Goal: Feedback & Contribution: Submit feedback/report problem

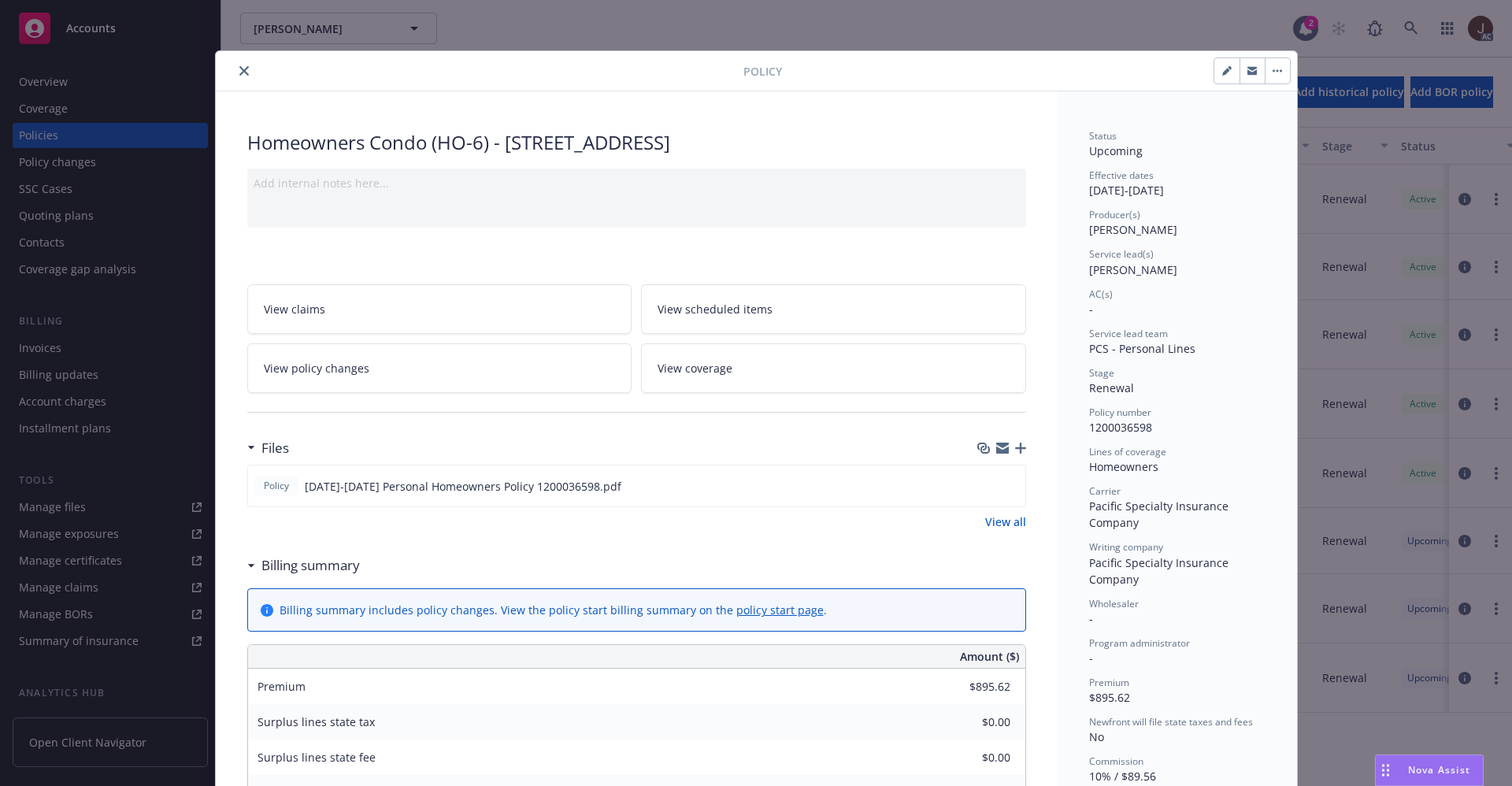
click at [235, 63] on button "close" at bounding box center [243, 71] width 19 height 19
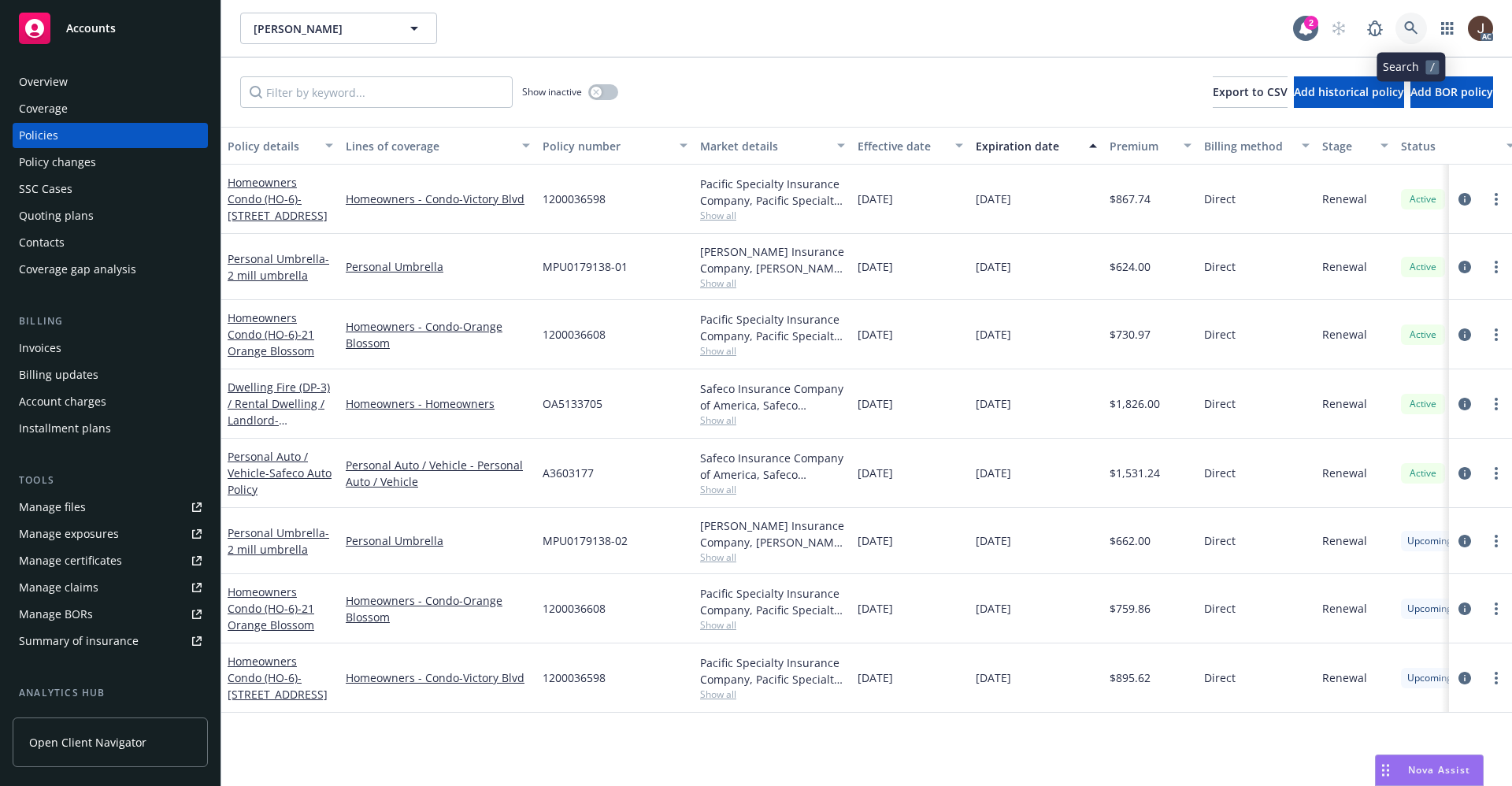
click at [1409, 29] on icon at bounding box center [1411, 28] width 14 height 14
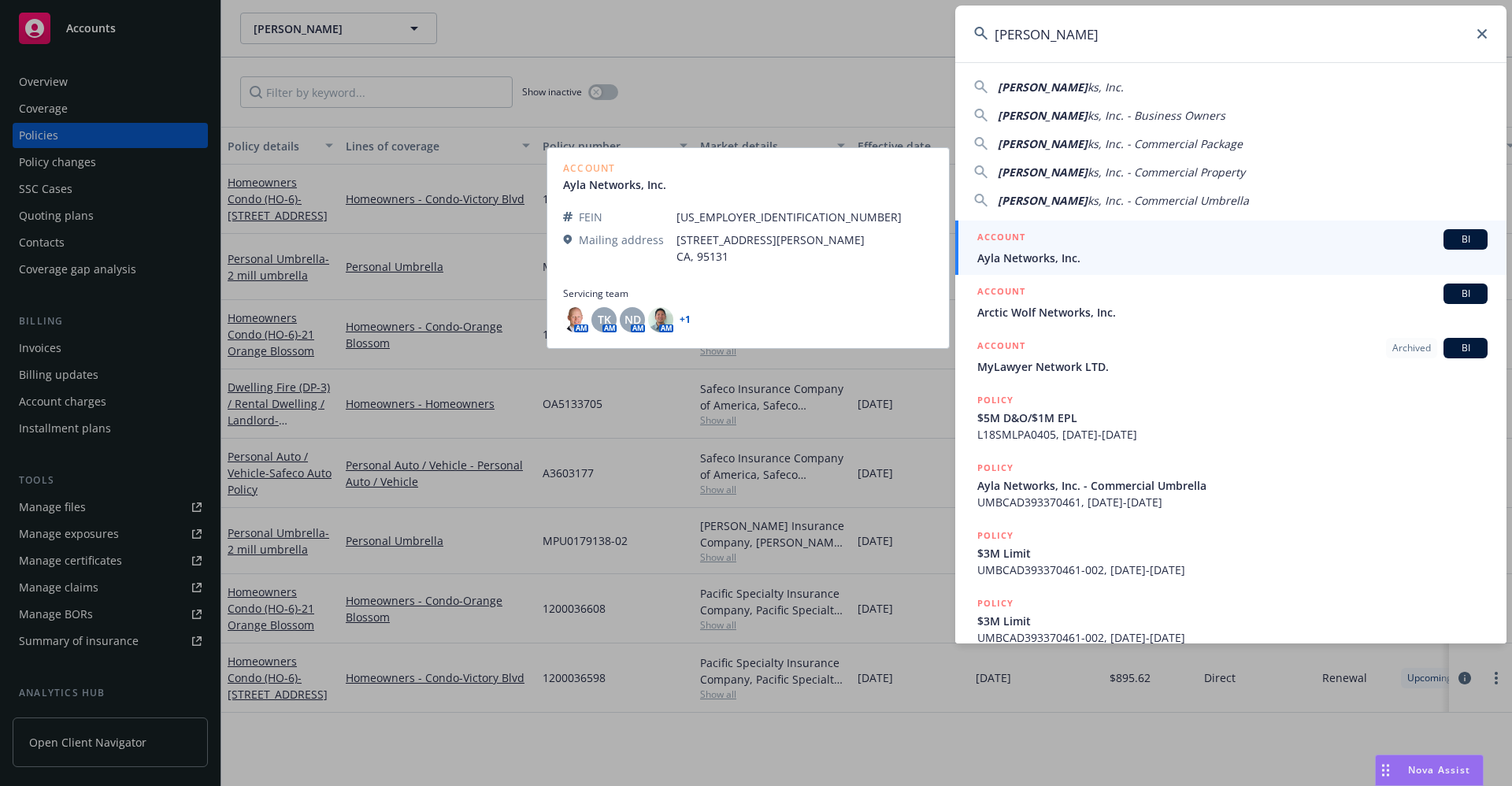
type input "Ayla Networ"
click at [1041, 257] on span "Ayla Networks, Inc." at bounding box center [1233, 257] width 511 height 17
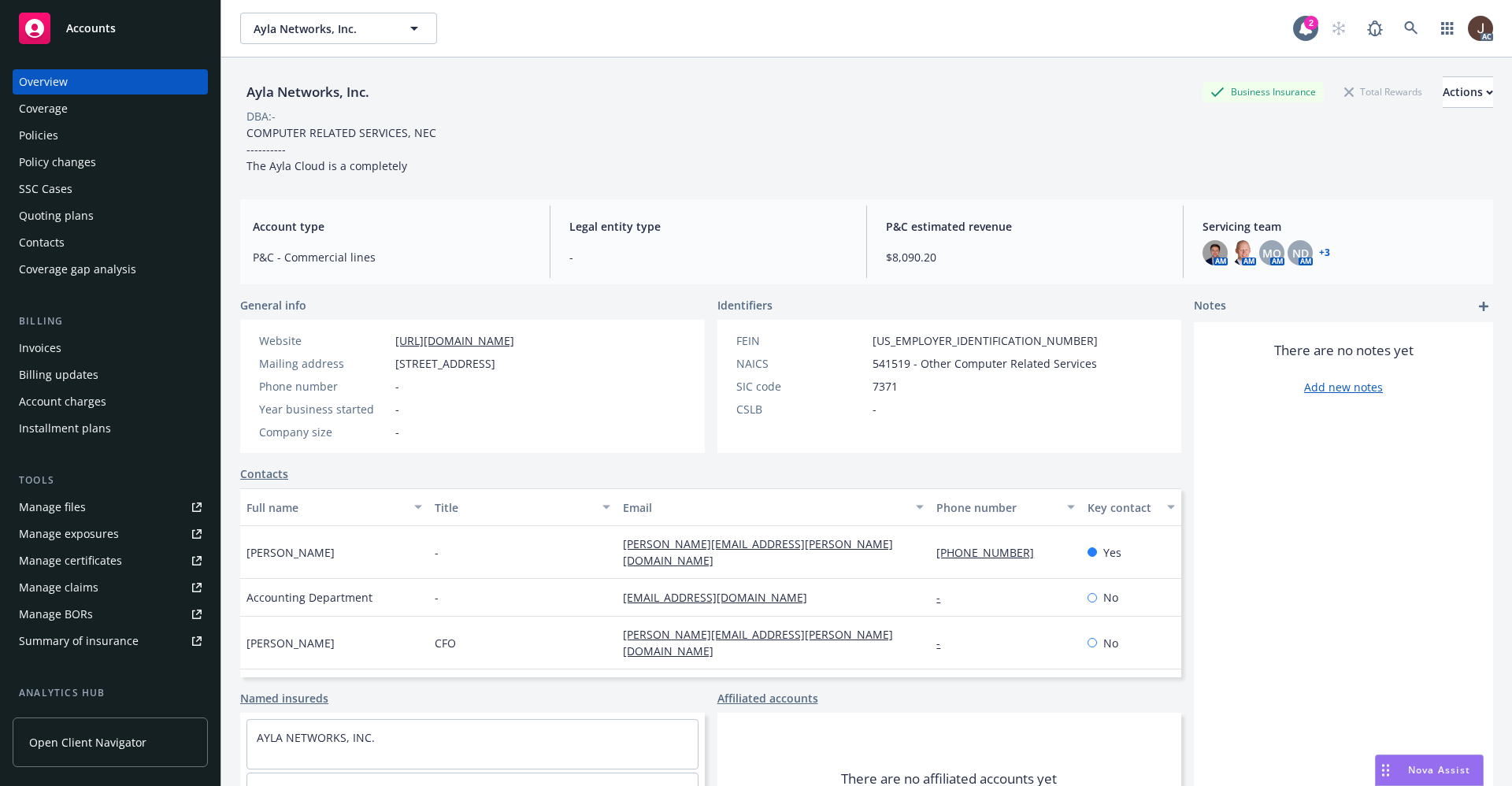
scroll to position [213, 0]
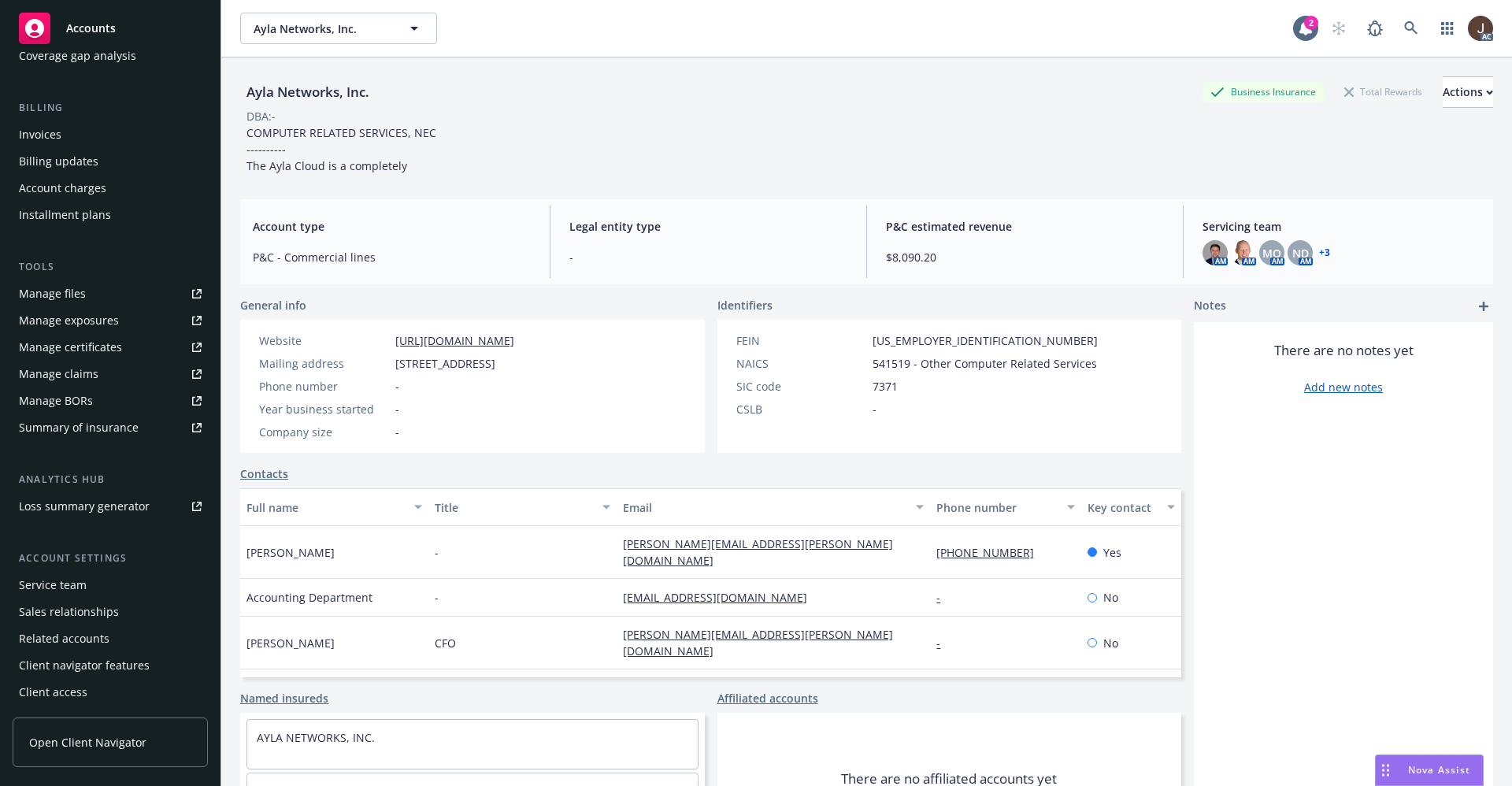
click at [55, 589] on div "Service team" at bounding box center [52, 585] width 68 height 26
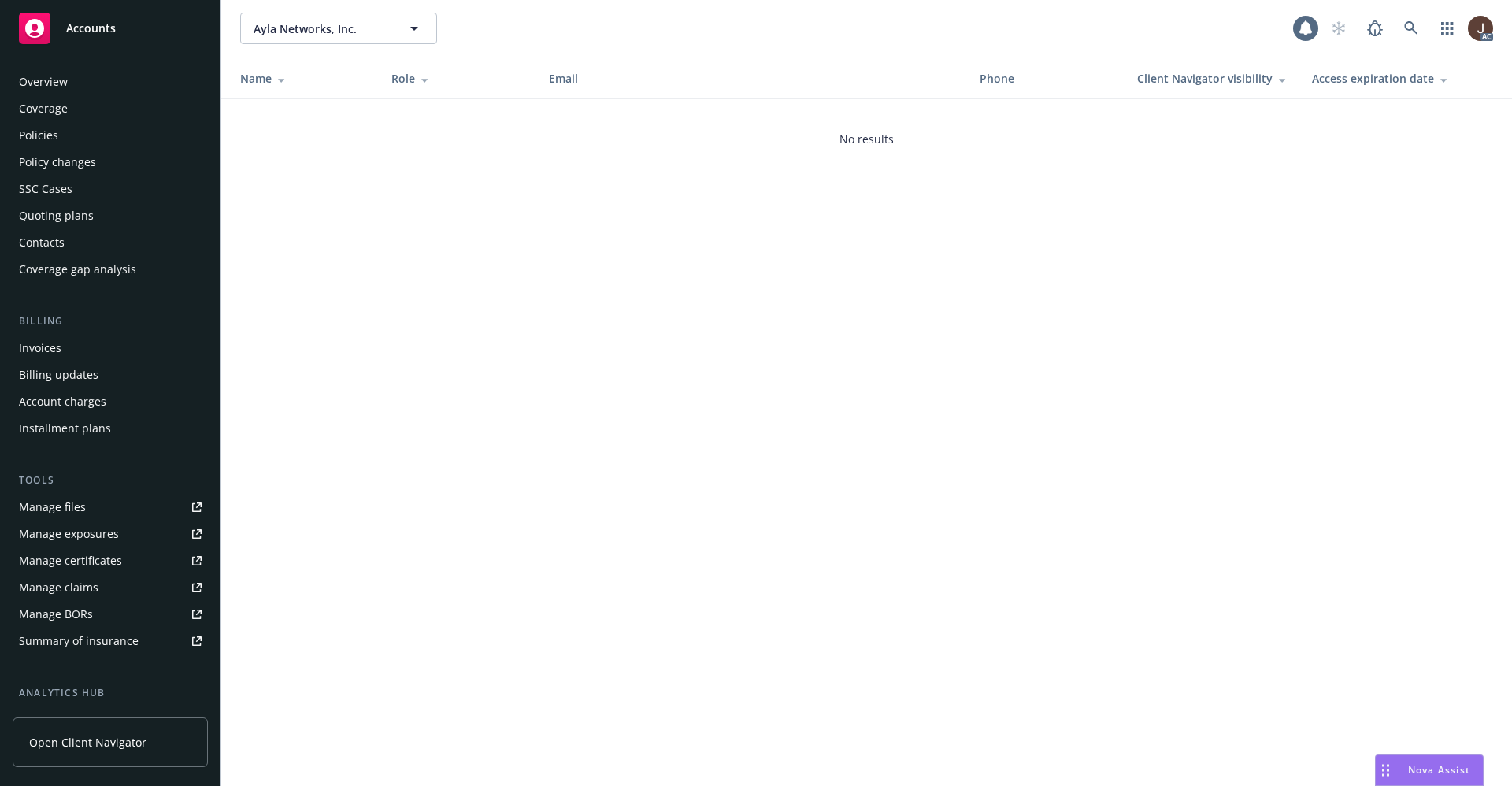
scroll to position [213, 0]
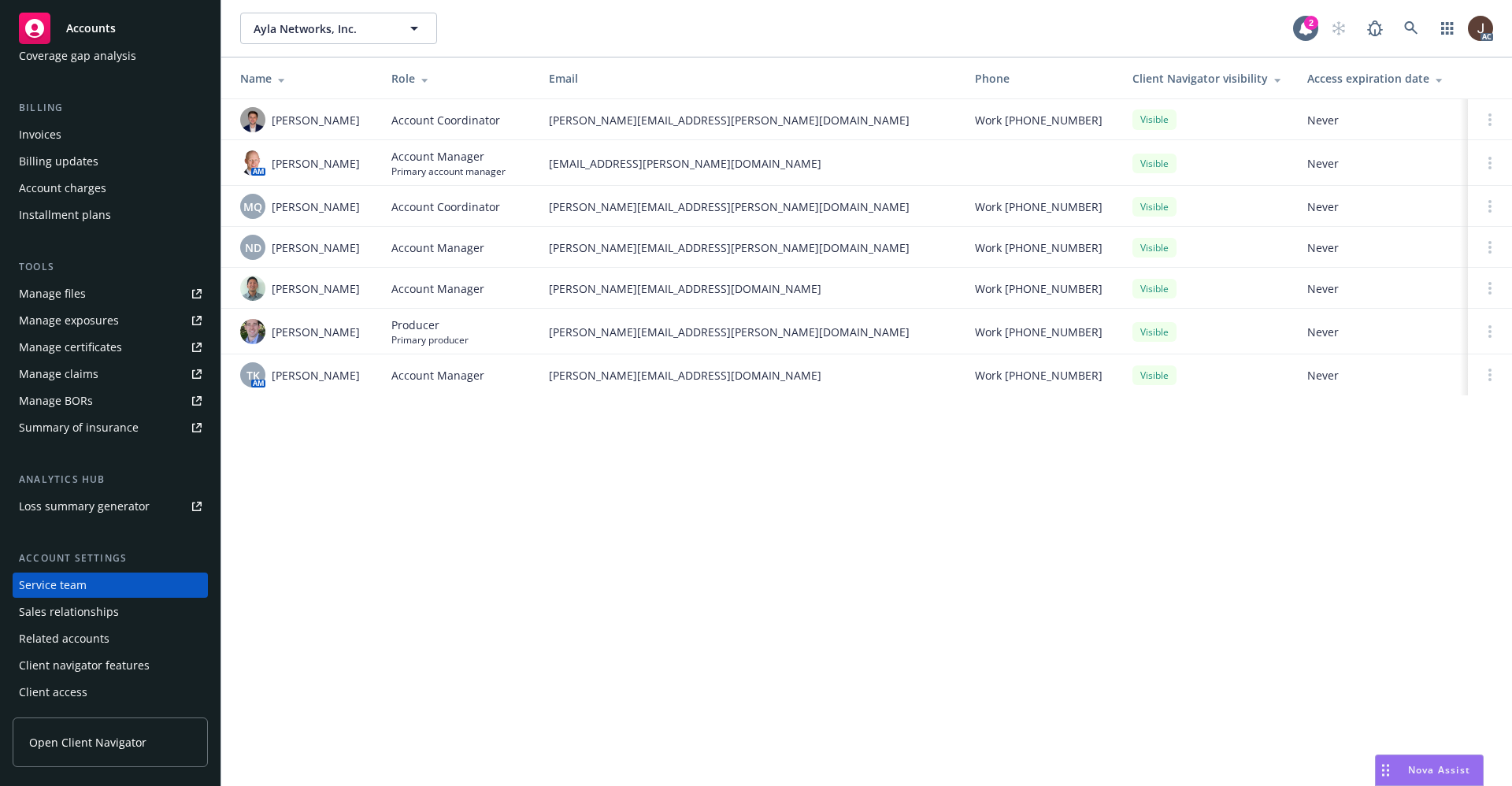
click at [408, 496] on div "Ayla Networks, Inc. Ayla Networks, Inc. 2 AC Name Role Email Phone Client Navig…" at bounding box center [866, 393] width 1291 height 786
click at [257, 176] on img at bounding box center [253, 163] width 26 height 26
click at [264, 130] on div at bounding box center [253, 120] width 26 height 26
click at [255, 123] on img at bounding box center [253, 120] width 26 height 26
drag, startPoint x: 329, startPoint y: 135, endPoint x: 271, endPoint y: 118, distance: 60.4
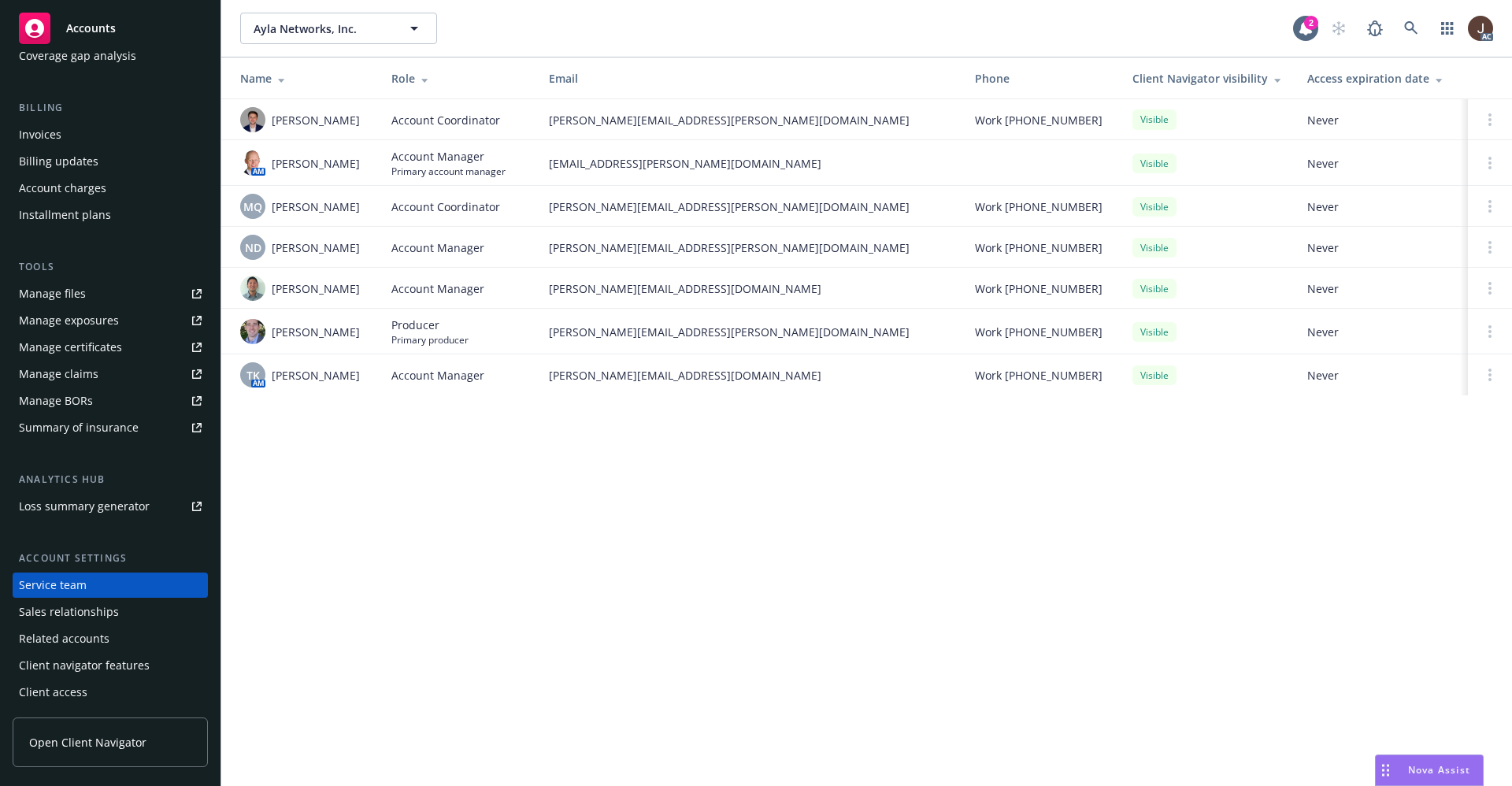
click at [271, 118] on div "Cameron Hardwick" at bounding box center [303, 120] width 126 height 26
copy span "Cameron Hardwick"
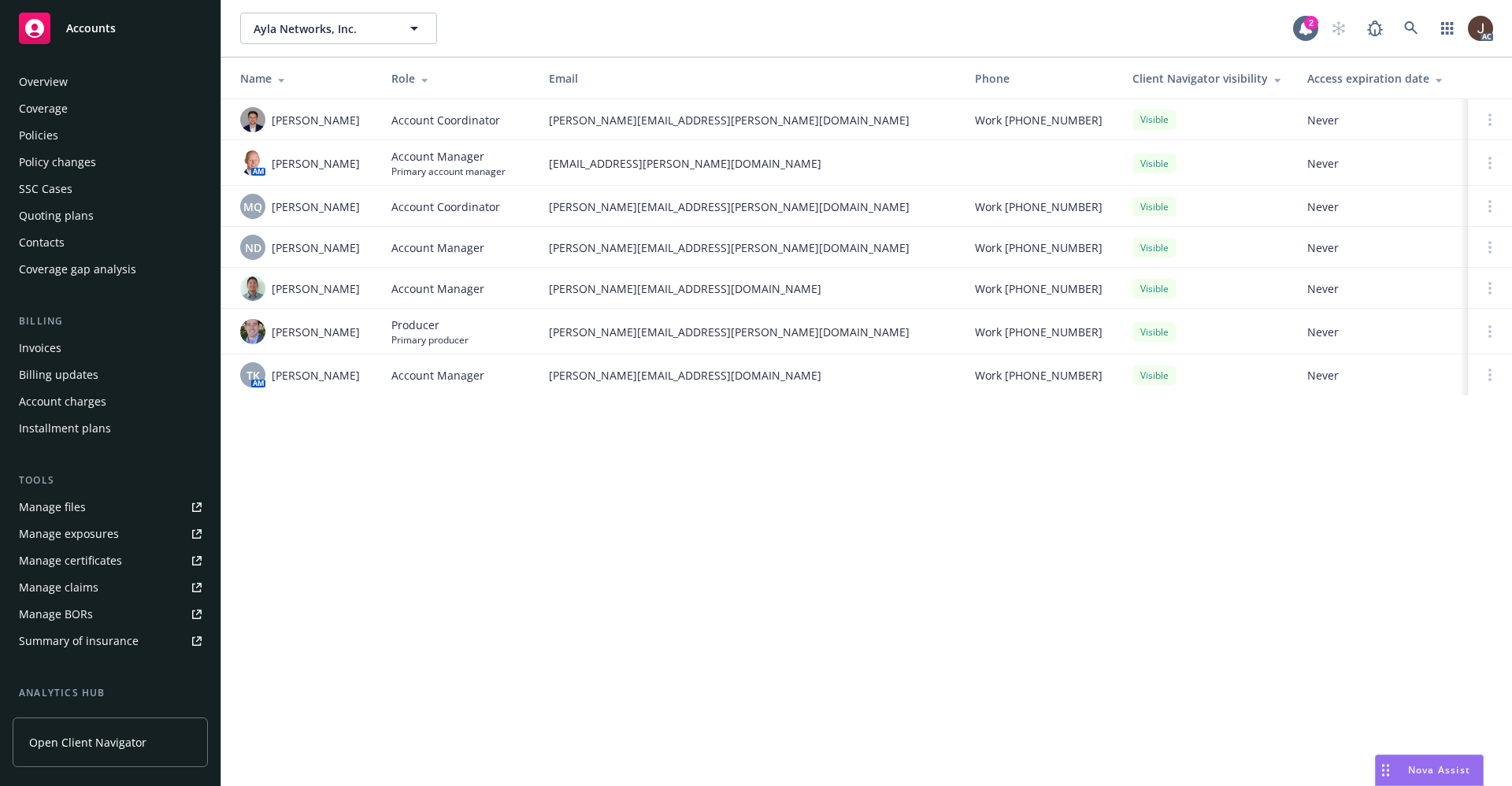
click at [34, 81] on div "Overview" at bounding box center [43, 82] width 49 height 26
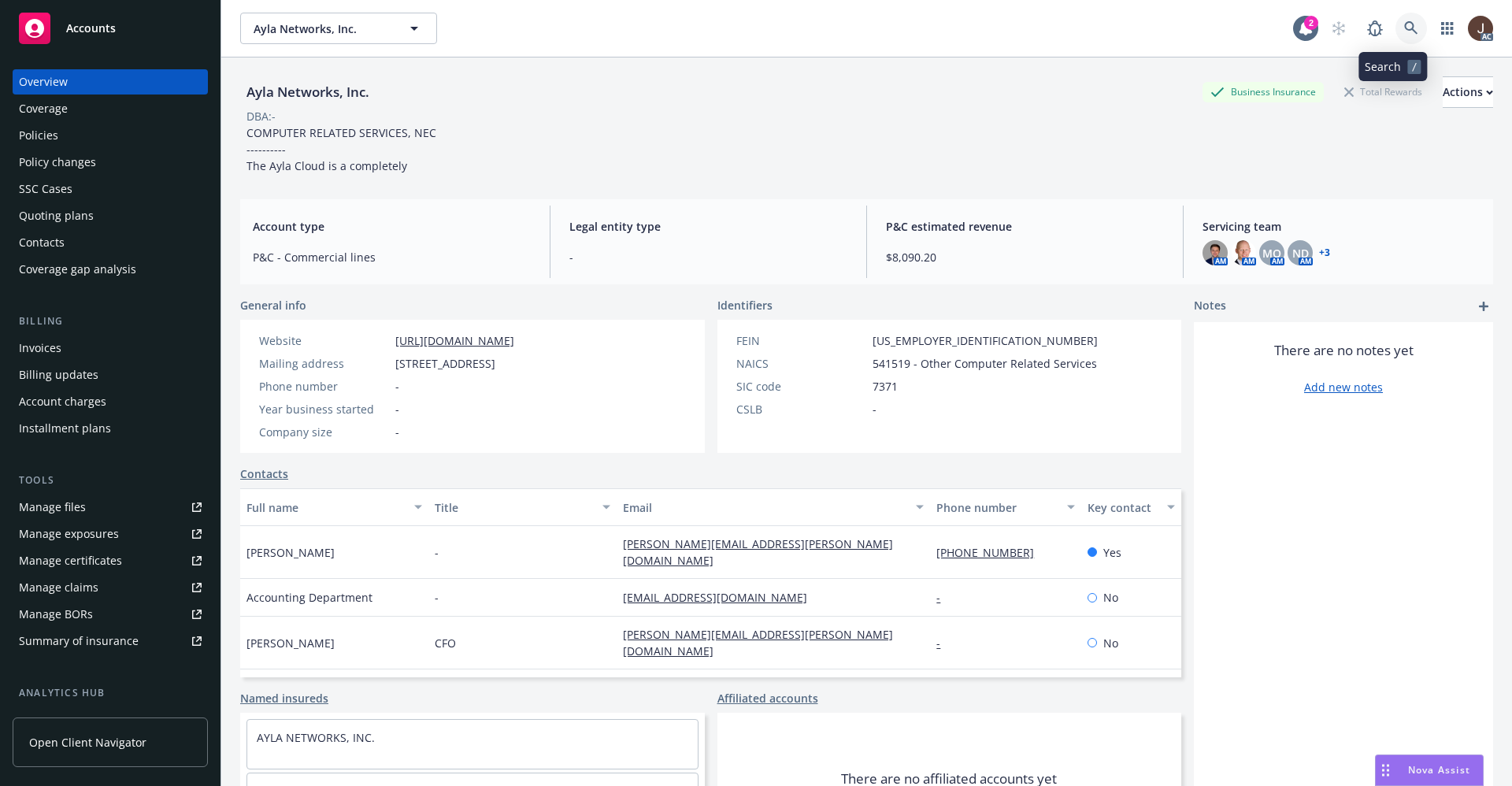
click at [1404, 29] on icon at bounding box center [1411, 28] width 14 height 14
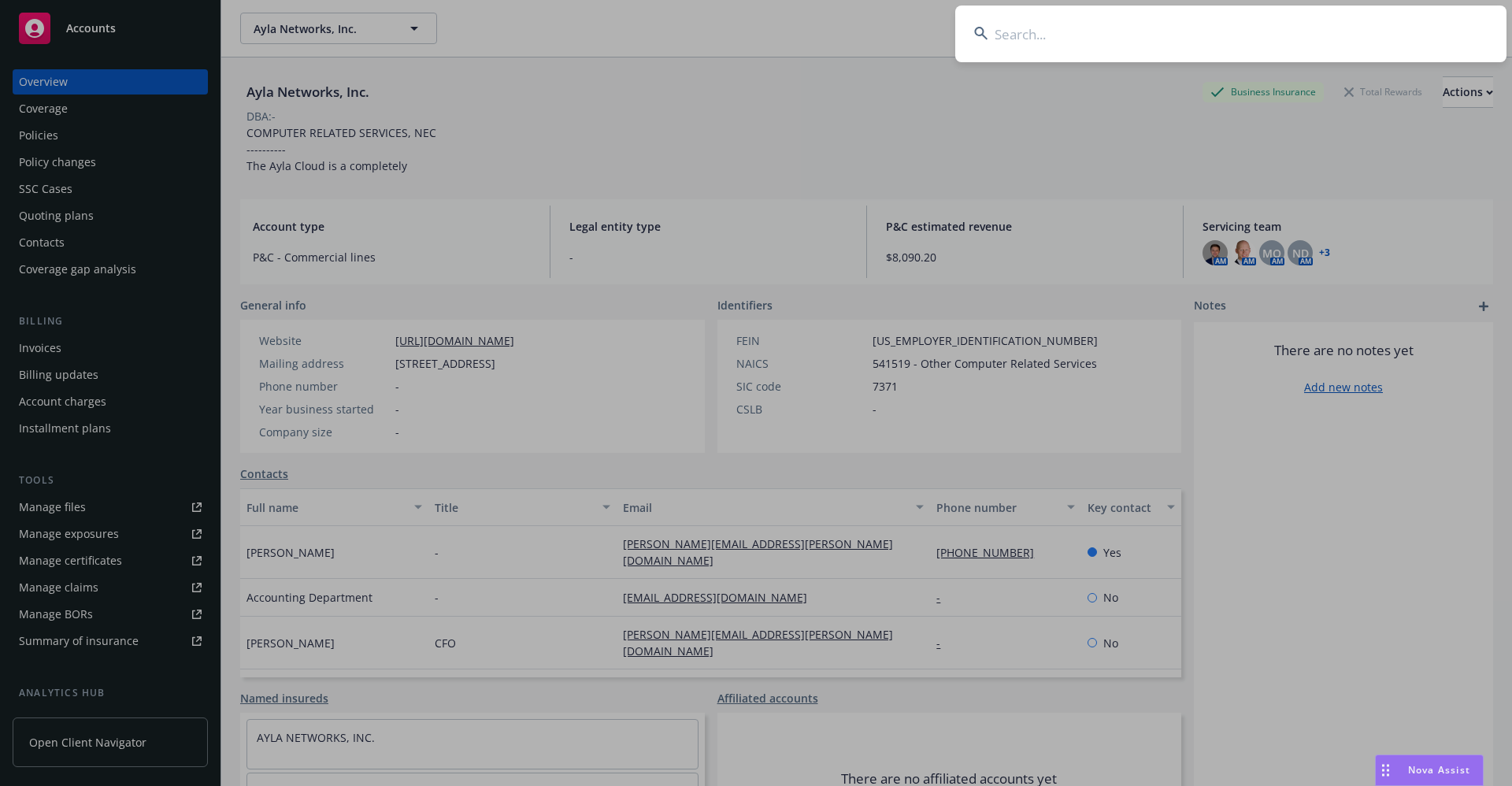
click at [1043, 39] on input at bounding box center [1231, 34] width 552 height 57
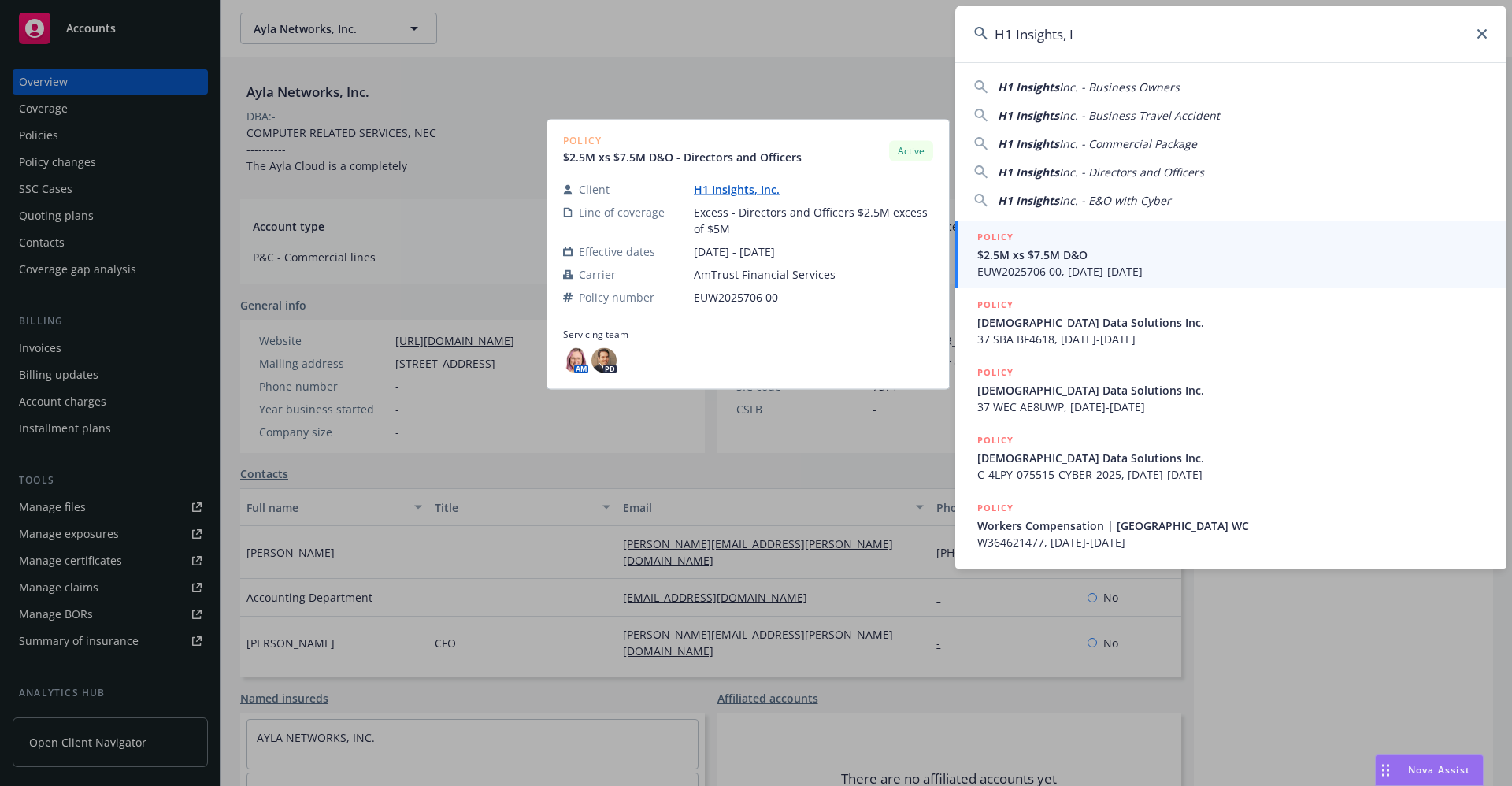
type input "H1 Insights, I"
click at [728, 188] on link "H1 Insights, Inc." at bounding box center [743, 188] width 98 height 15
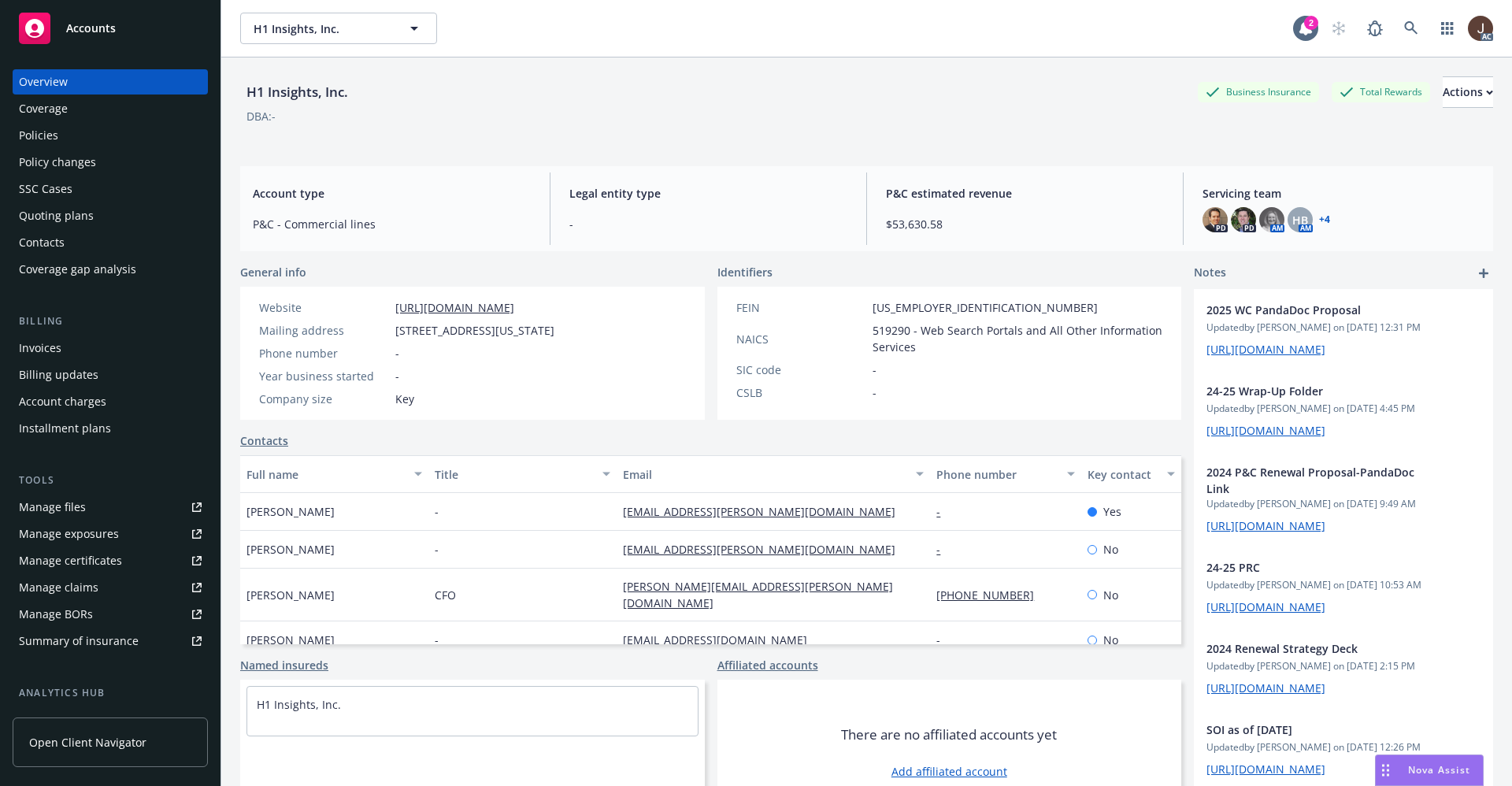
click at [28, 130] on div "Policies" at bounding box center [38, 135] width 39 height 26
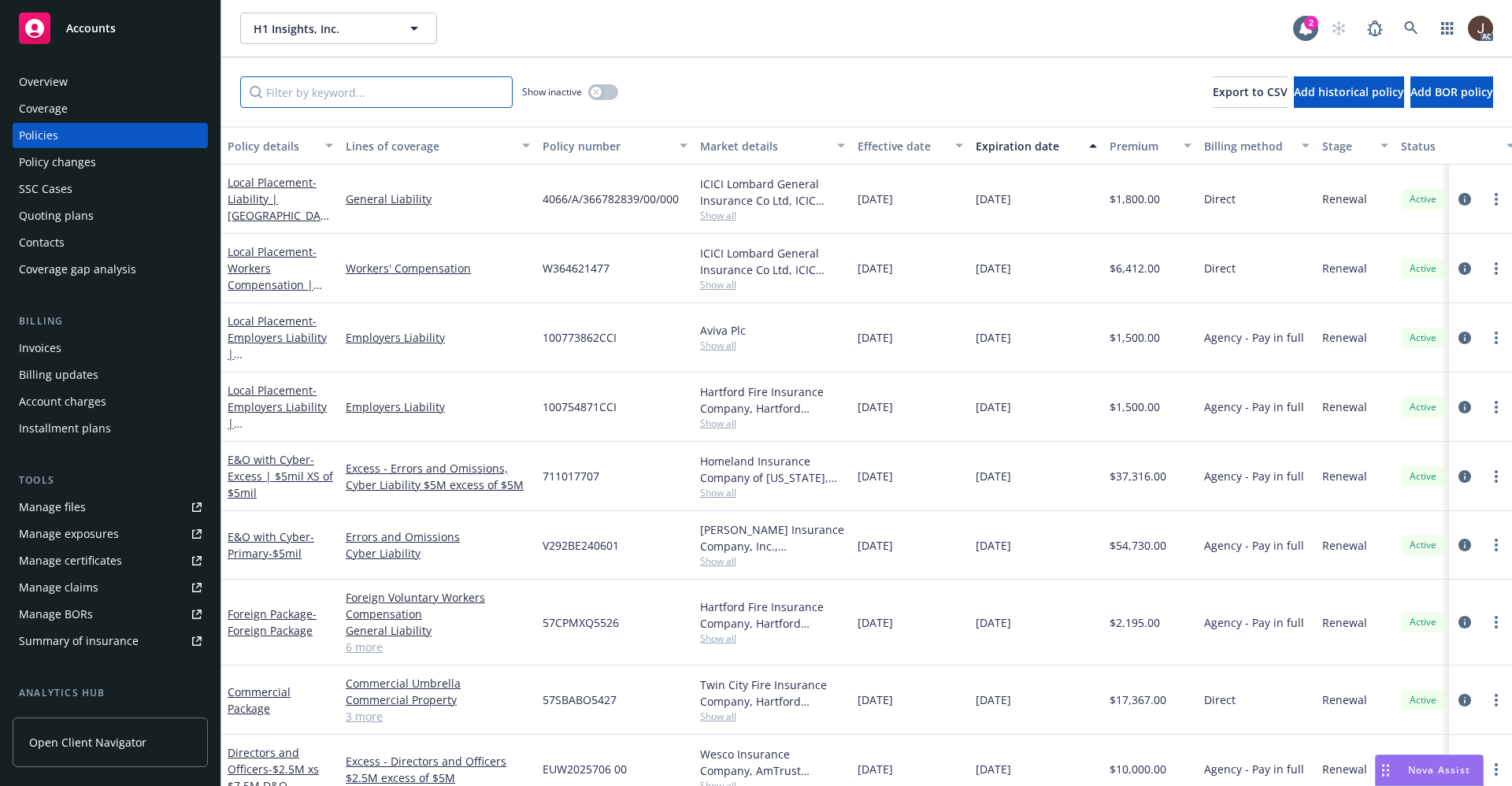
click at [313, 97] on input "Filter by keyword..." at bounding box center [377, 92] width 273 height 31
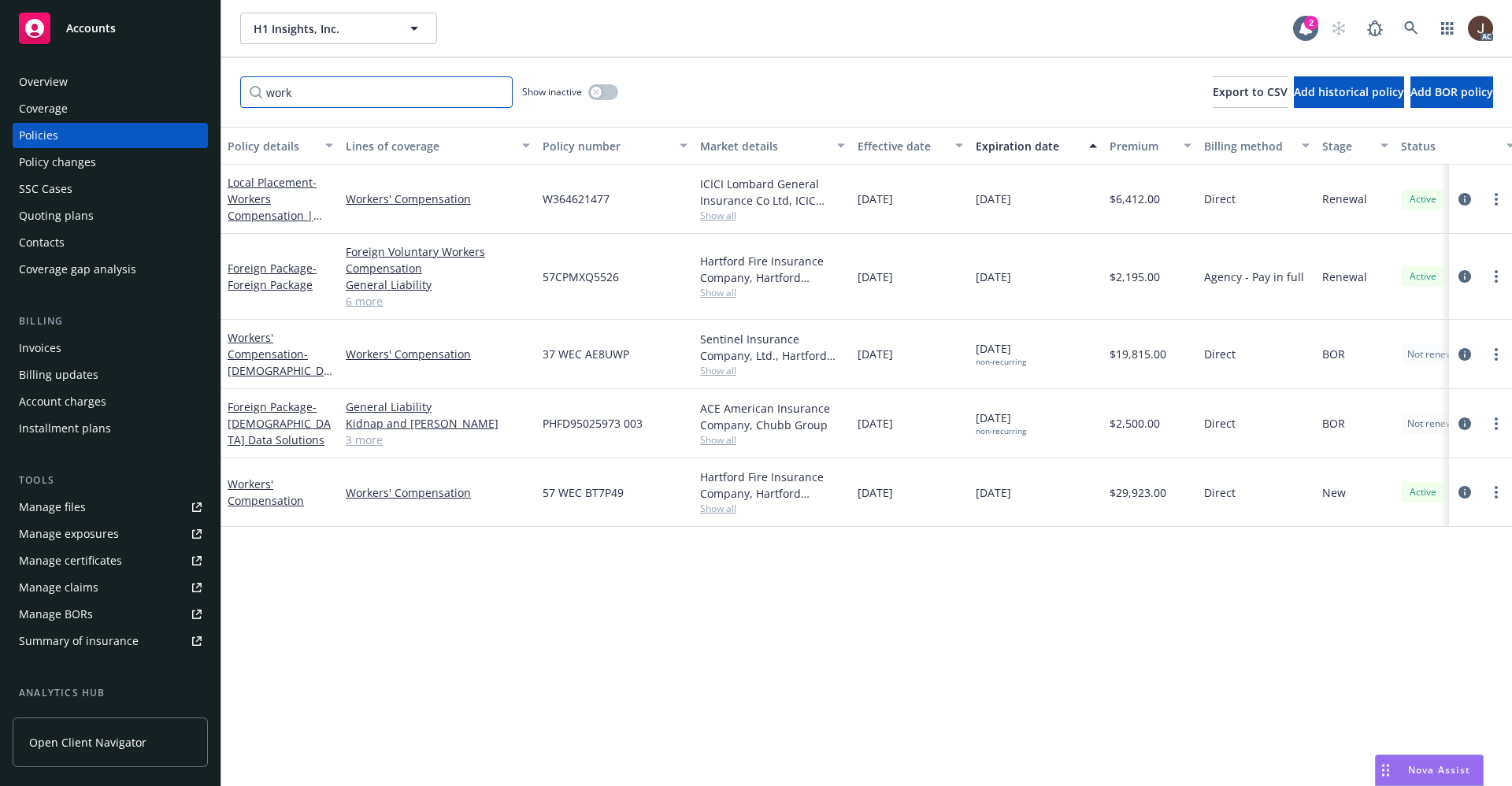
scroll to position [0, 229]
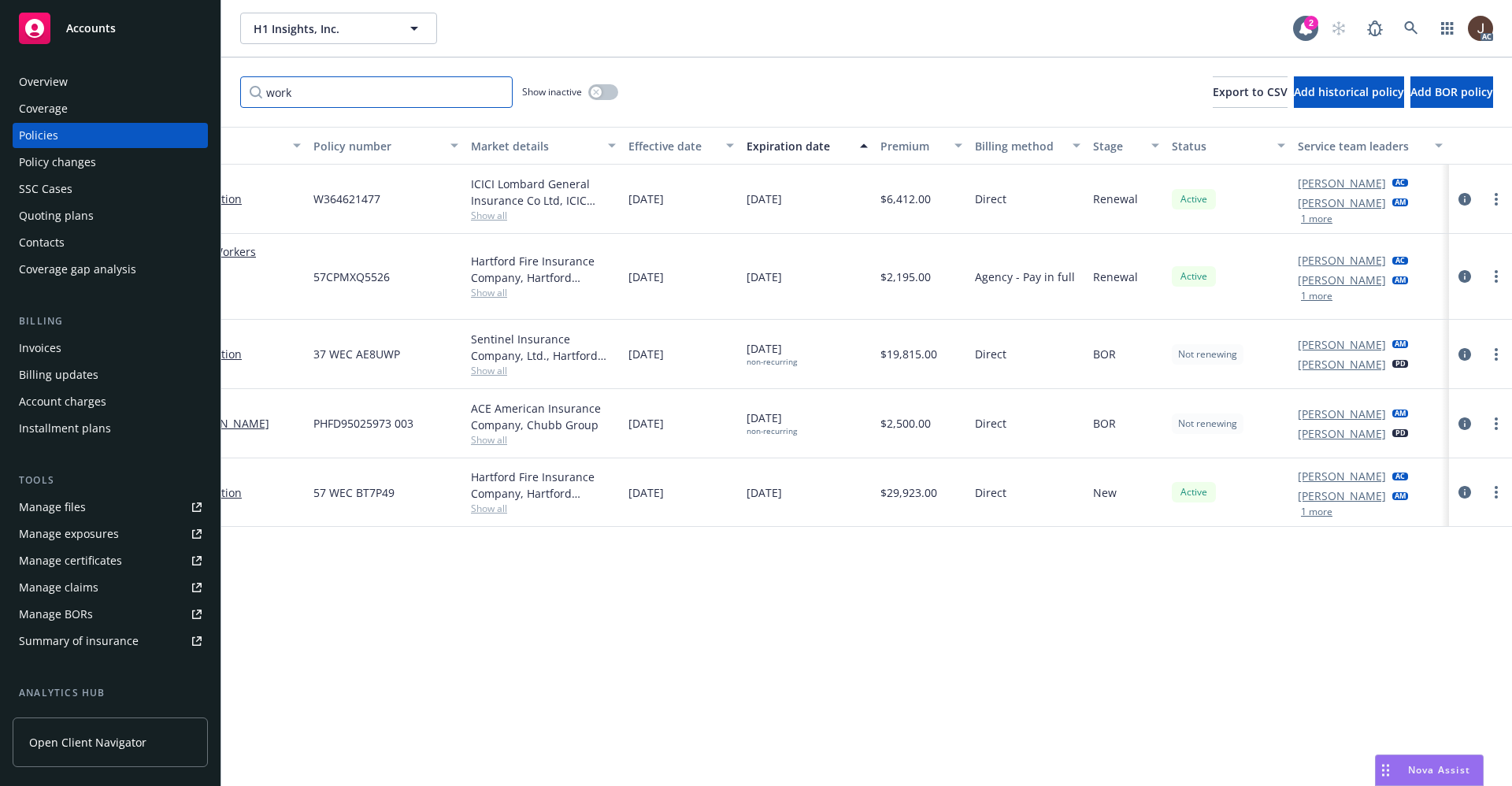
type input "work"
click at [39, 502] on div "Manage files" at bounding box center [52, 507] width 67 height 26
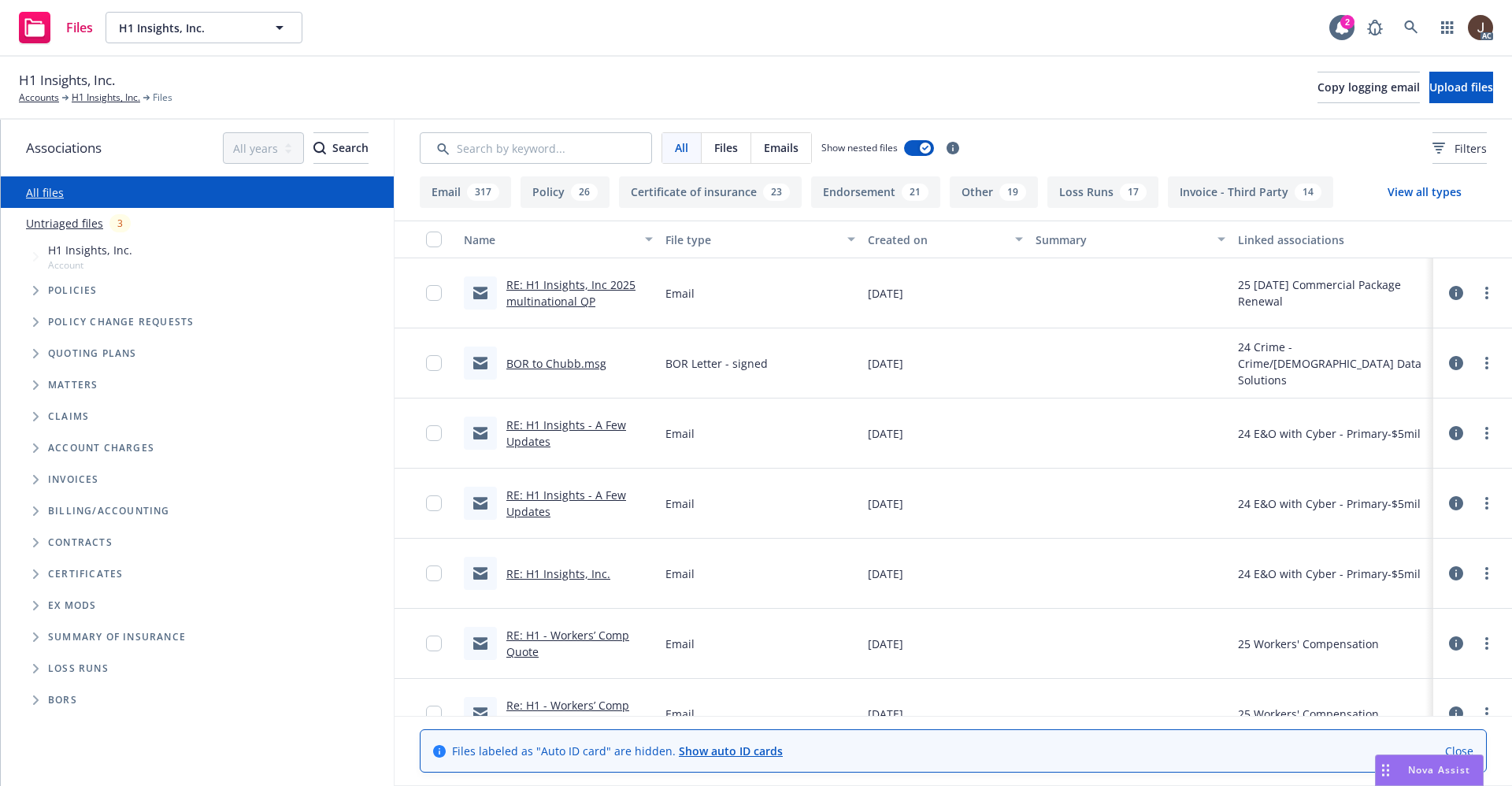
click at [82, 230] on link "Untriaged files" at bounding box center [64, 223] width 78 height 17
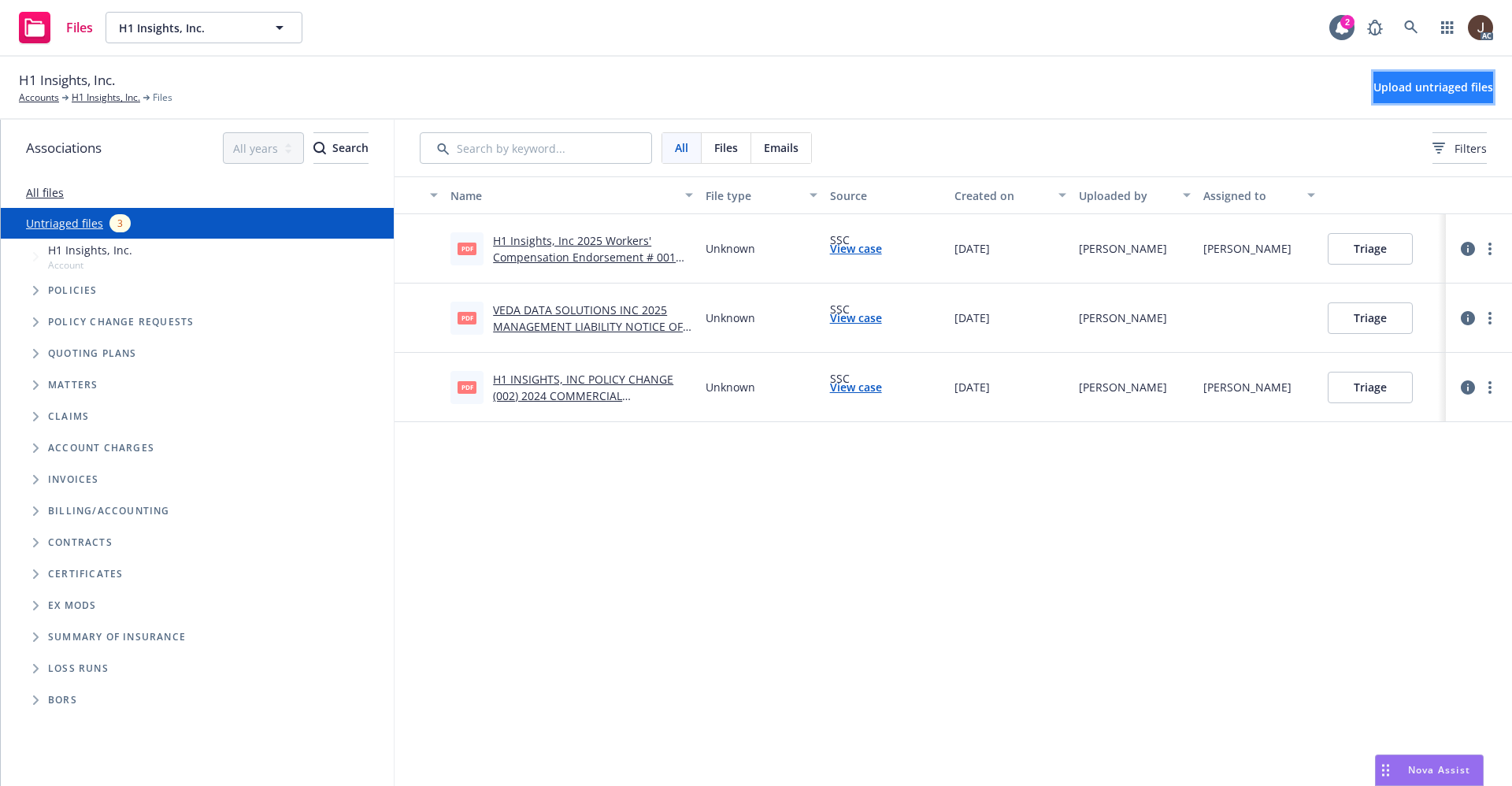
click at [1404, 89] on span "Upload untriaged files" at bounding box center [1433, 86] width 120 height 15
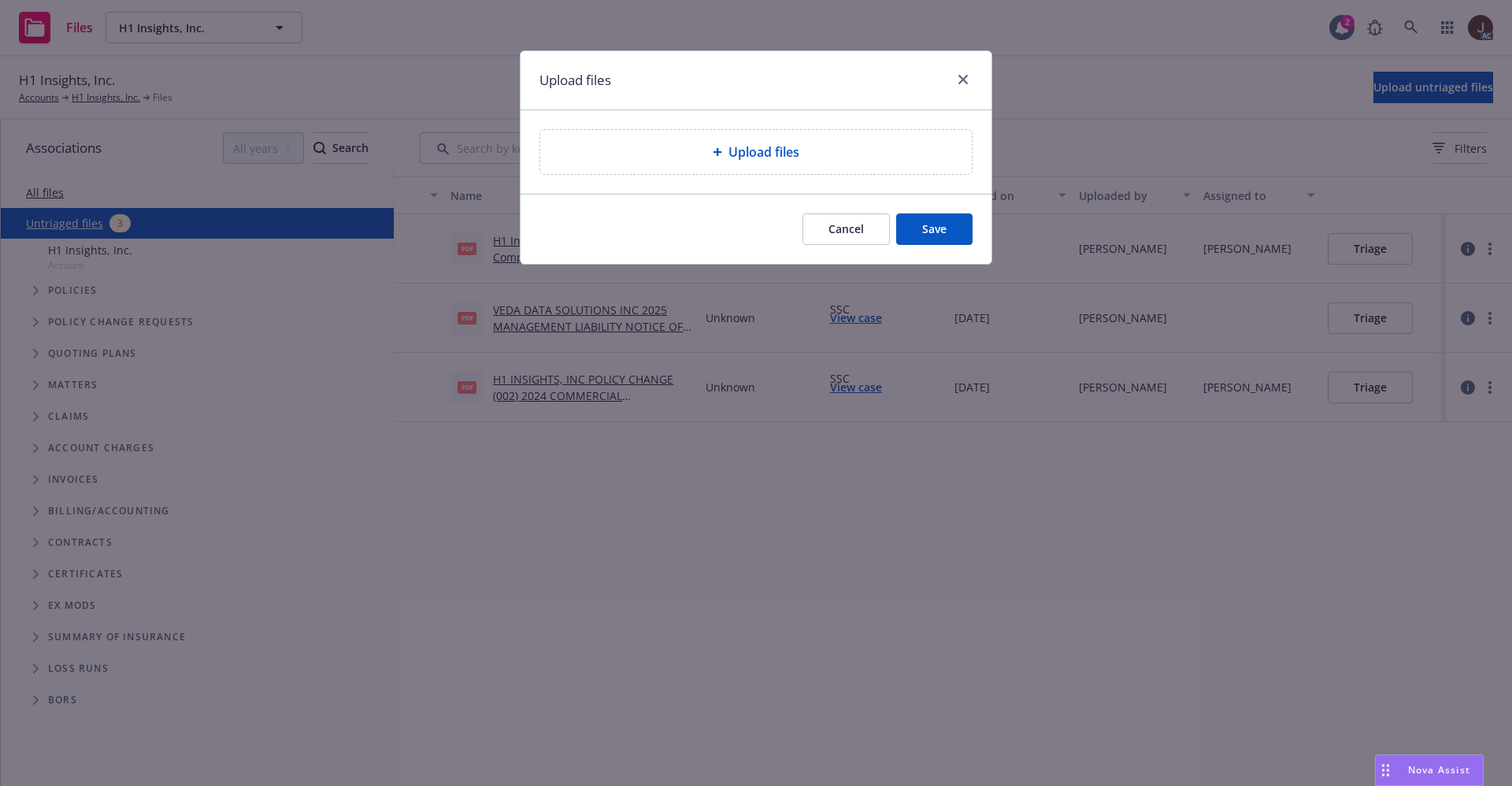
click at [737, 149] on span "Upload files" at bounding box center [764, 151] width 71 height 19
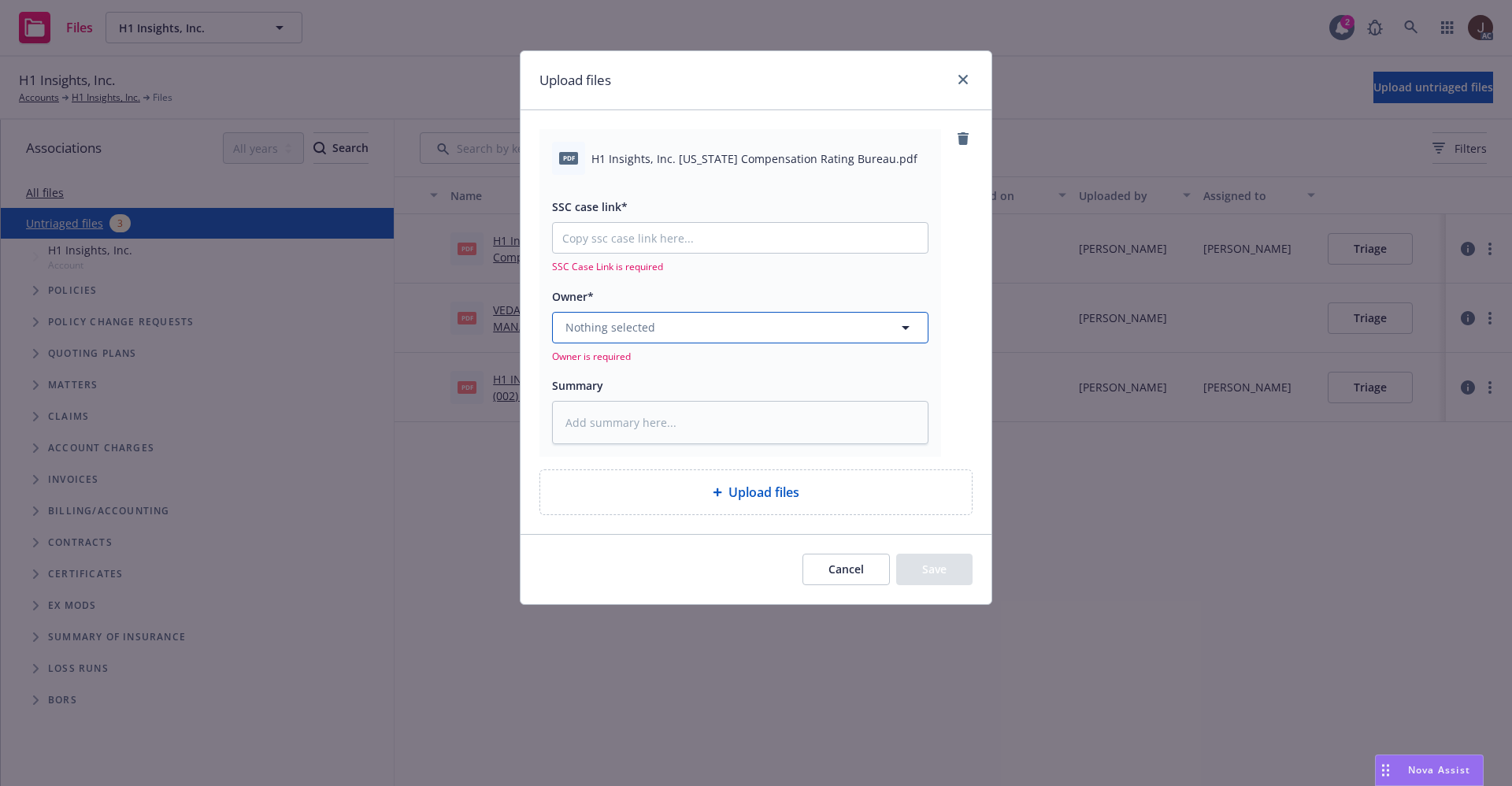
click at [683, 332] on button "Nothing selected" at bounding box center [739, 328] width 376 height 31
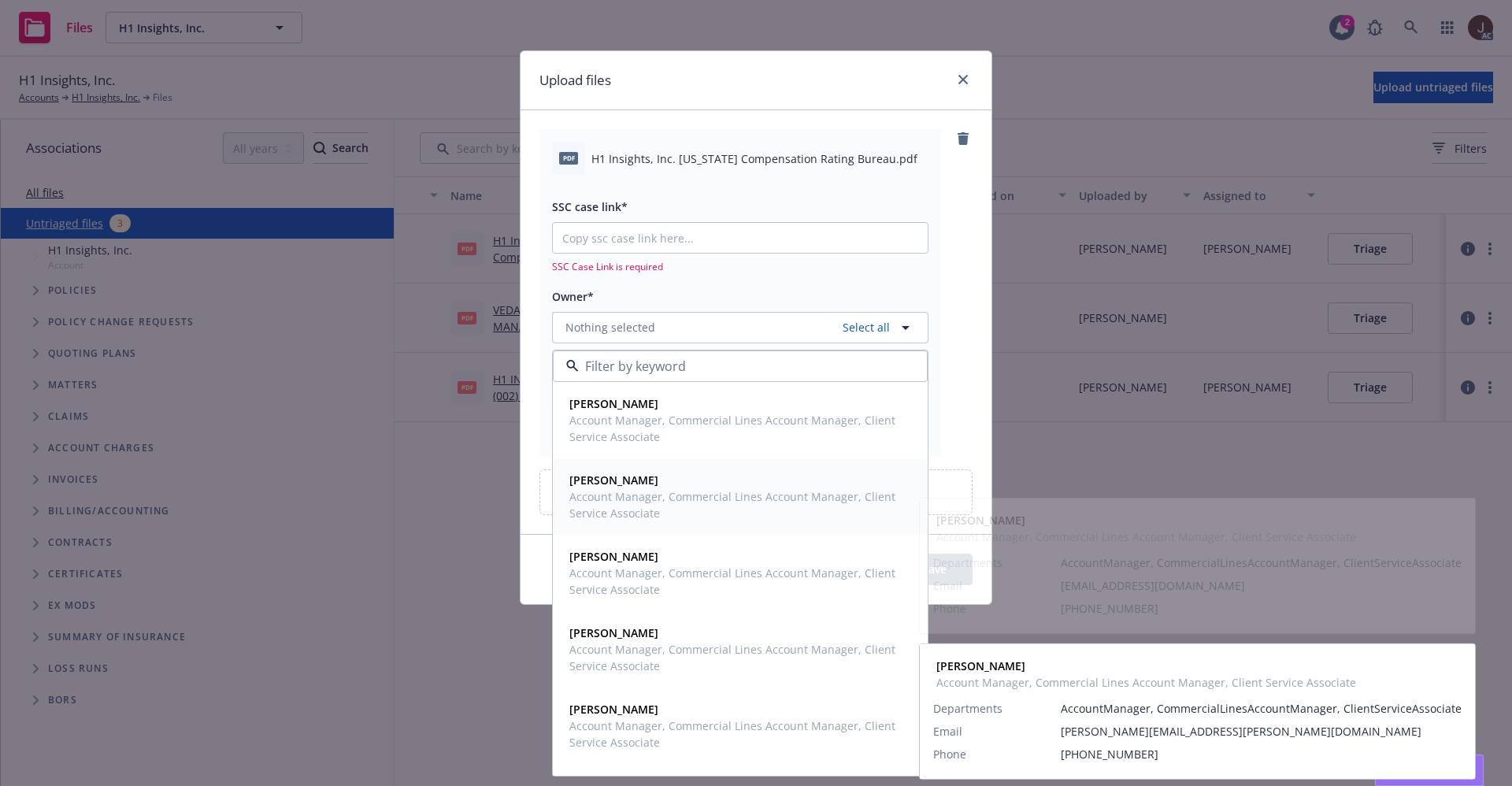
scroll to position [65, 0]
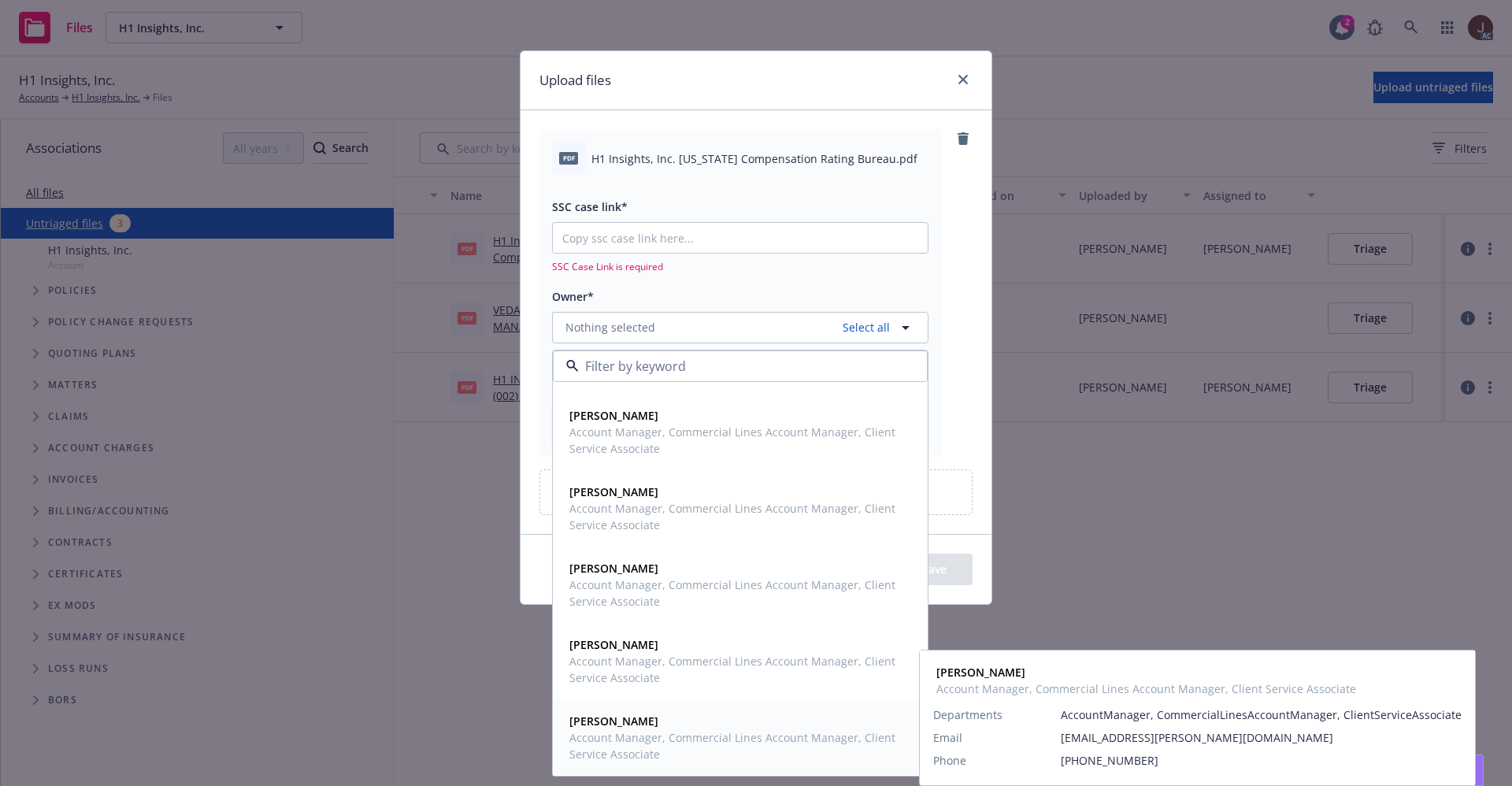
click at [639, 743] on span "Account Manager, Commercial Lines Account Manager, Client Service Associate" at bounding box center [738, 746] width 339 height 33
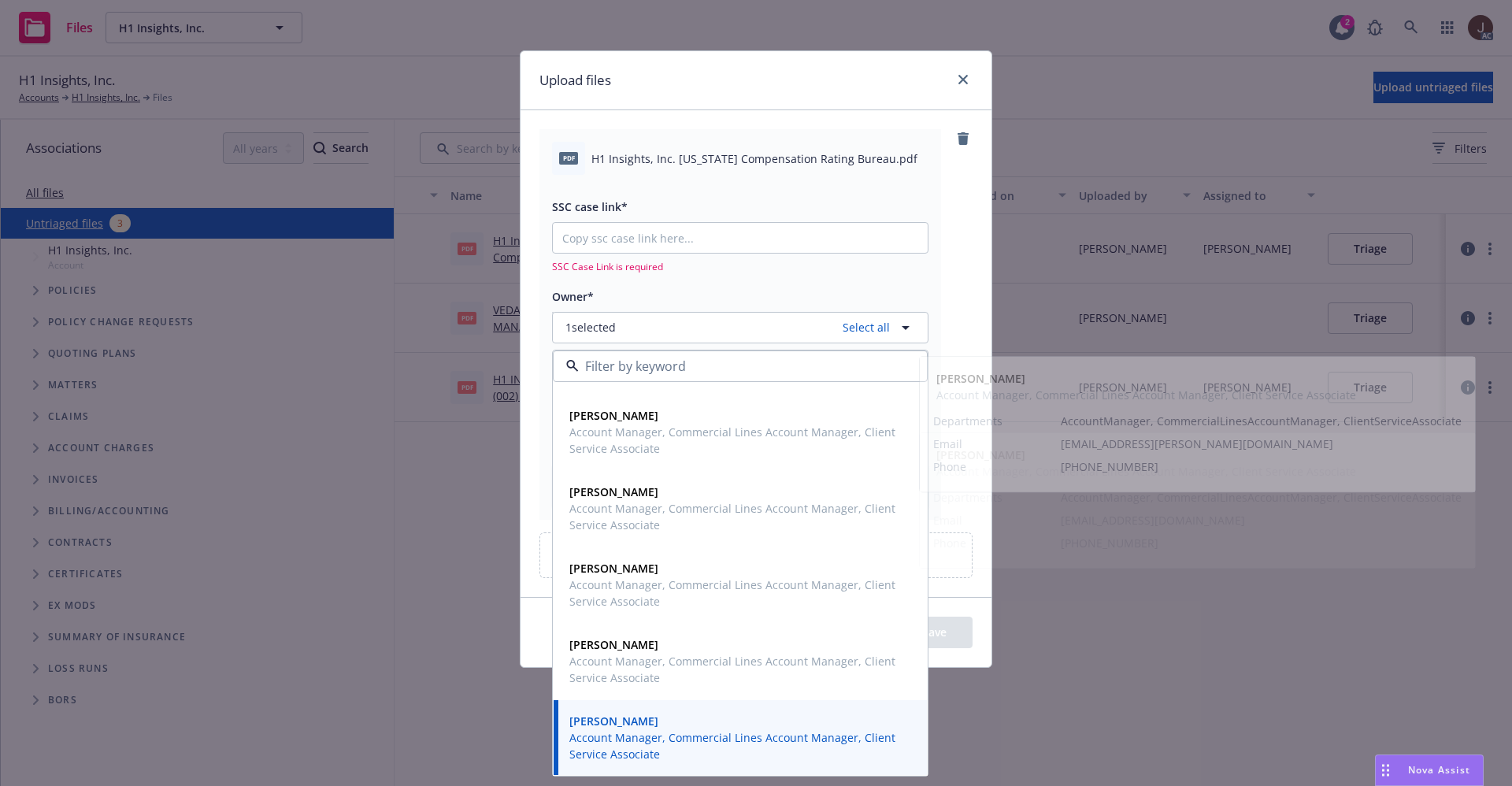
click at [952, 255] on div "pdf H1 Insights, Inc. Wisconsin Compensation Rating Bureau.pdf SSC case link* S…" at bounding box center [756, 324] width 433 height 390
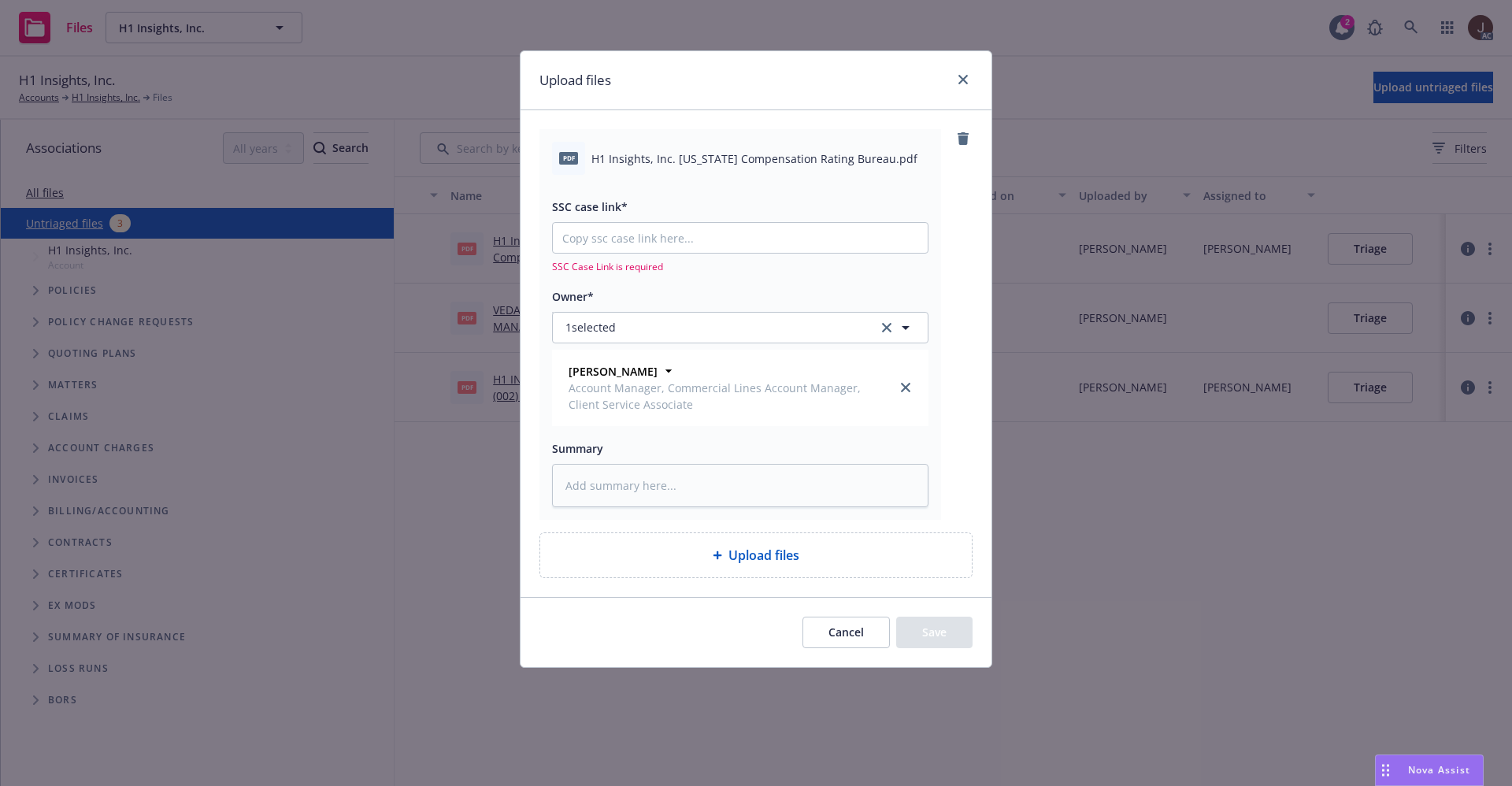
click at [723, 147] on div "pdf H1 Insights, Inc. Wisconsin Compensation Rating Bureau.pdf" at bounding box center [739, 158] width 376 height 33
copy div "H1 Insights, Inc. Wisconsin Compensation Rating Bureau.pdf"
click at [615, 489] on textarea at bounding box center [739, 486] width 376 height 43
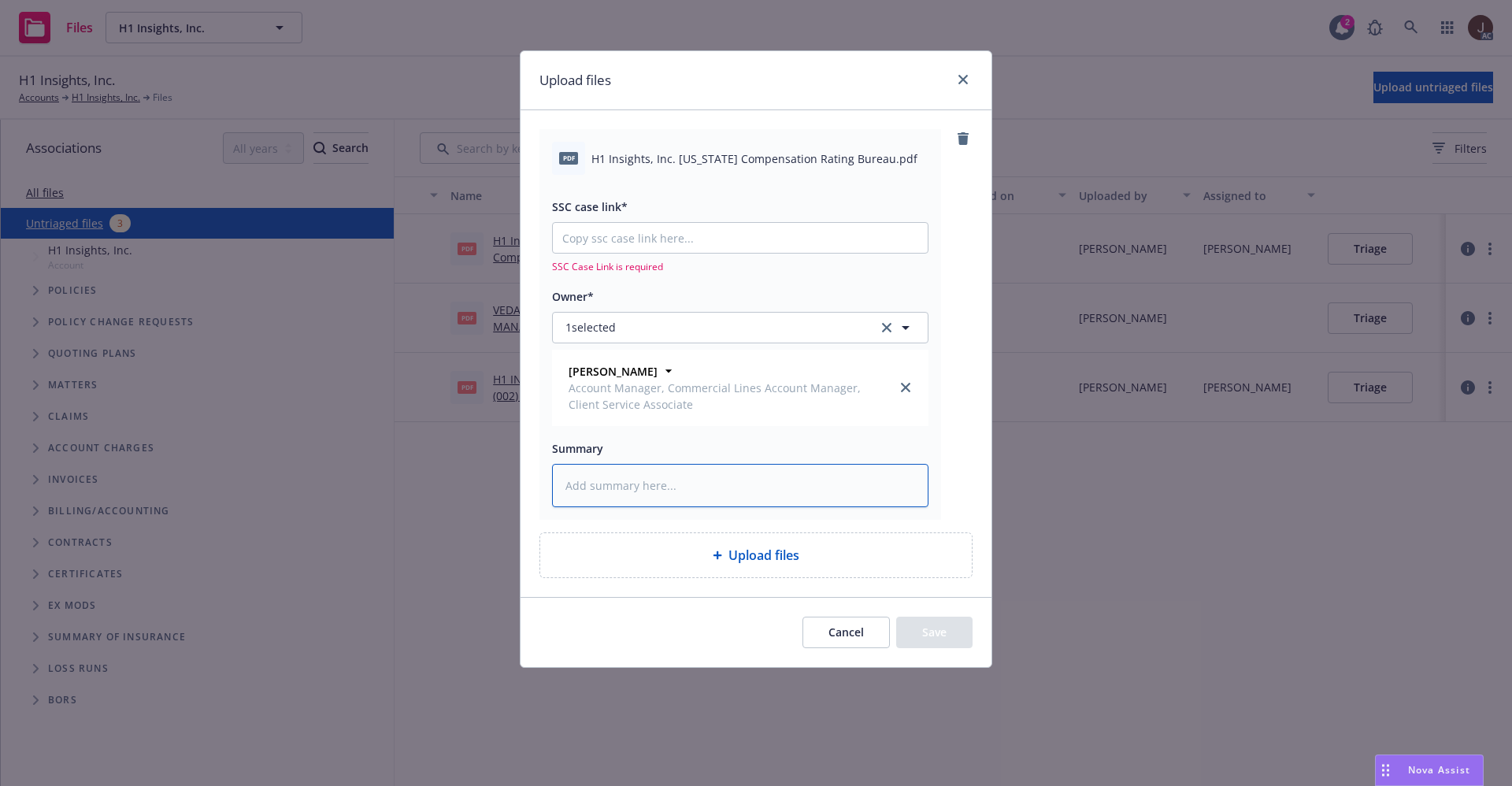
paste textarea "H1 Insights, Inc. Wisconsin Compensation Rating Bureau.pdf"
type textarea "x"
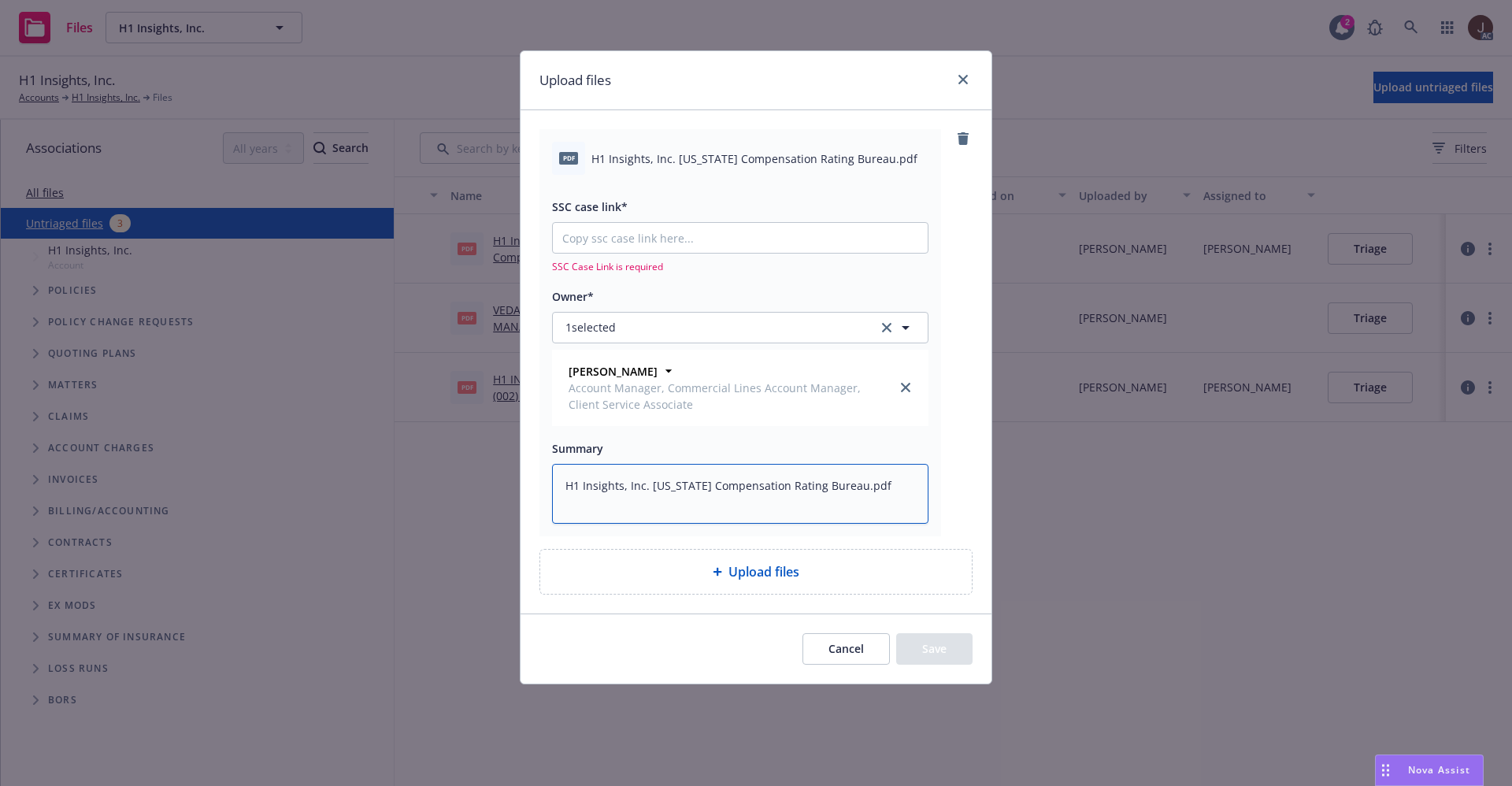
type textarea "H1 Insights, Inc. Wisconsin Compensation Rating Bureau.pdf"
click at [974, 432] on div "pdf H1 Insights, Inc. Wisconsin Compensation Rating Bureau.pdf SSC case link* S…" at bounding box center [756, 361] width 471 height 502
click at [642, 228] on input "SSC case link*" at bounding box center [740, 237] width 375 height 29
paste input "NOT_ALLOWED"
type textarea "x"
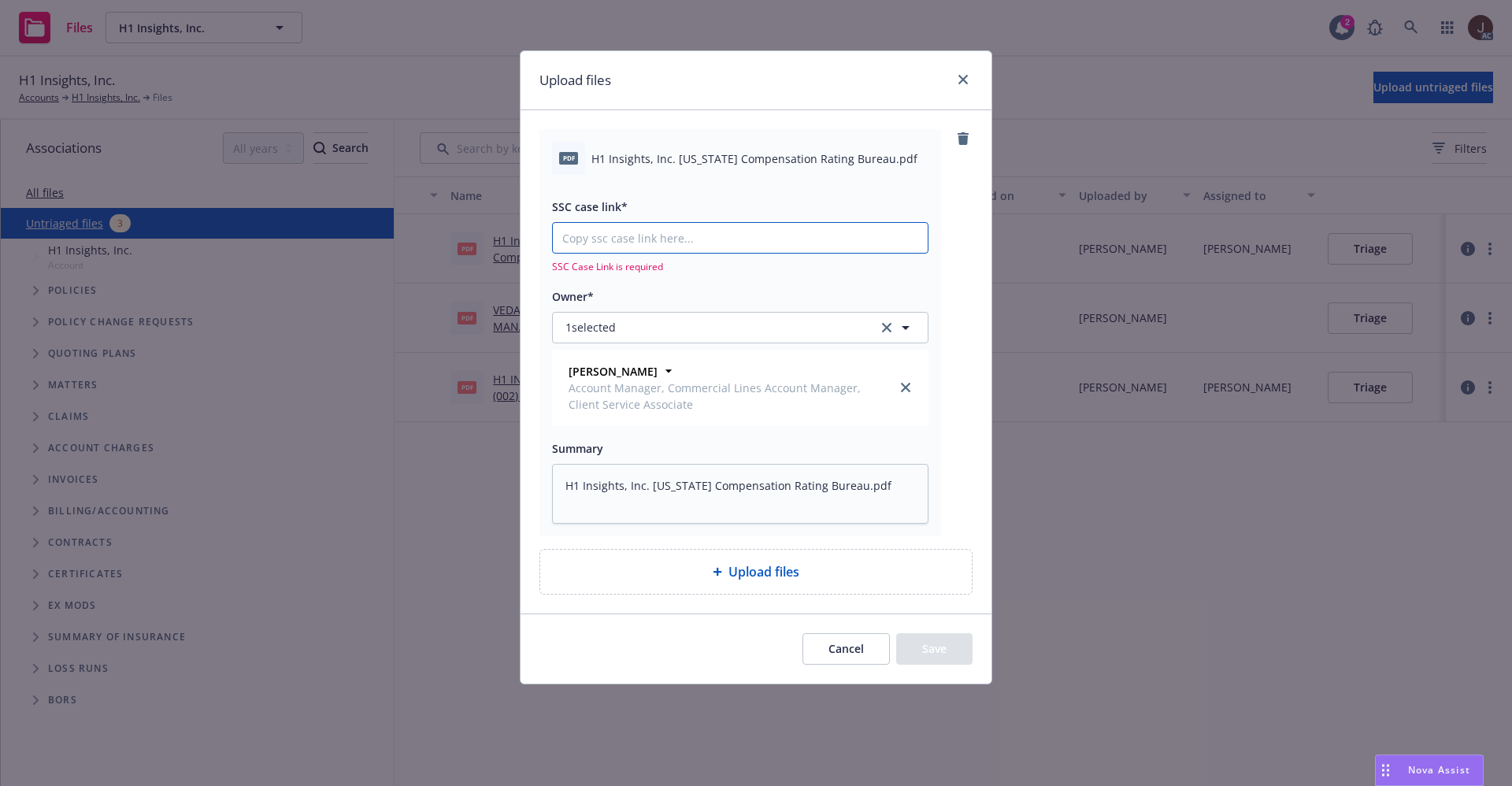
type input "NOT_ALLOWED"
drag, startPoint x: 668, startPoint y: 238, endPoint x: 556, endPoint y: 247, distance: 112.4
click at [556, 247] on input "NOT_ALLOWED" at bounding box center [740, 237] width 375 height 29
type textarea "x"
click at [973, 238] on div "pdf H1 Insights, Inc. Wisconsin Compensation Rating Bureau.pdf SSC case link* S…" at bounding box center [756, 361] width 471 height 502
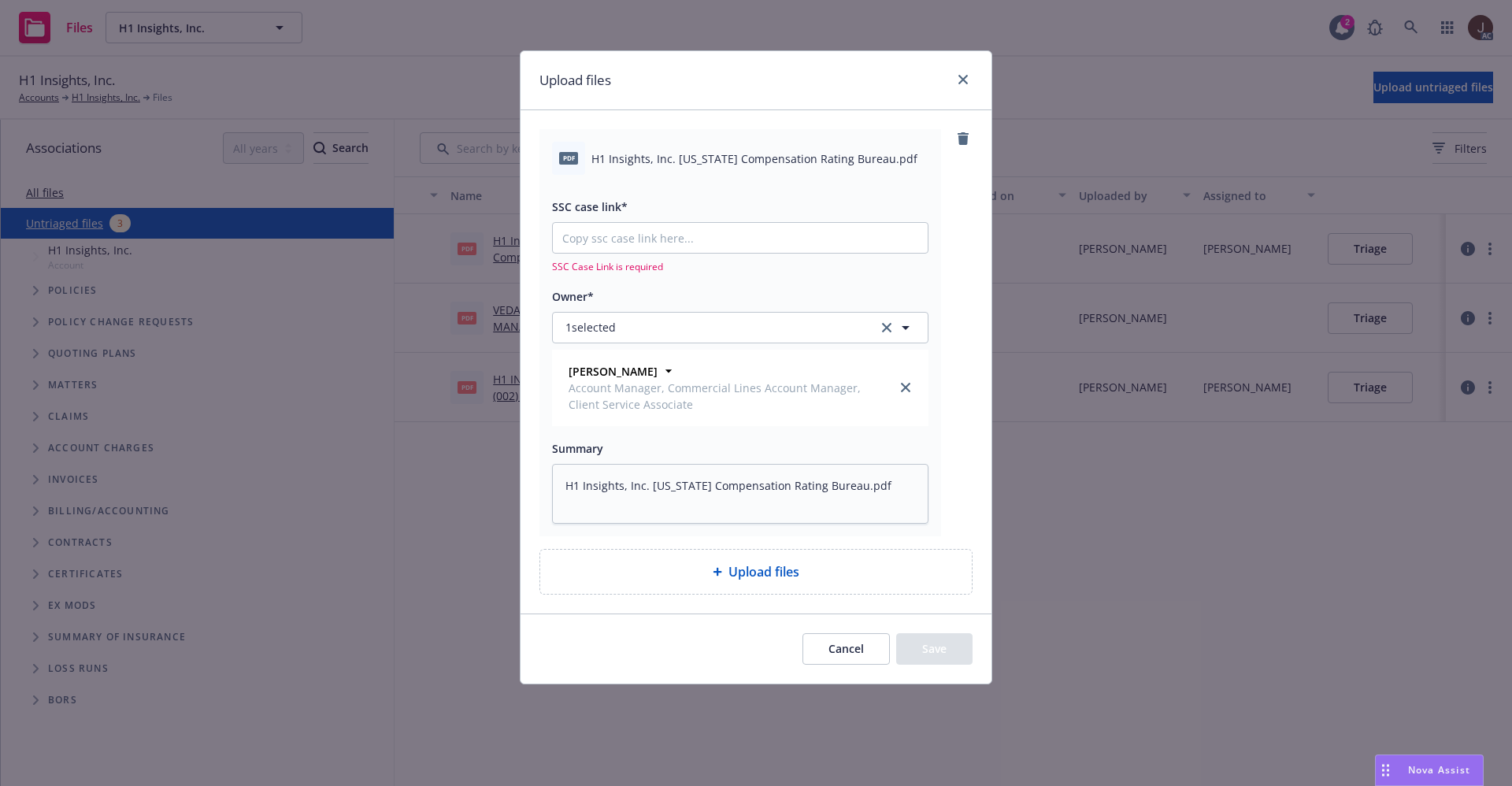
click at [854, 639] on button "Cancel" at bounding box center [846, 649] width 87 height 31
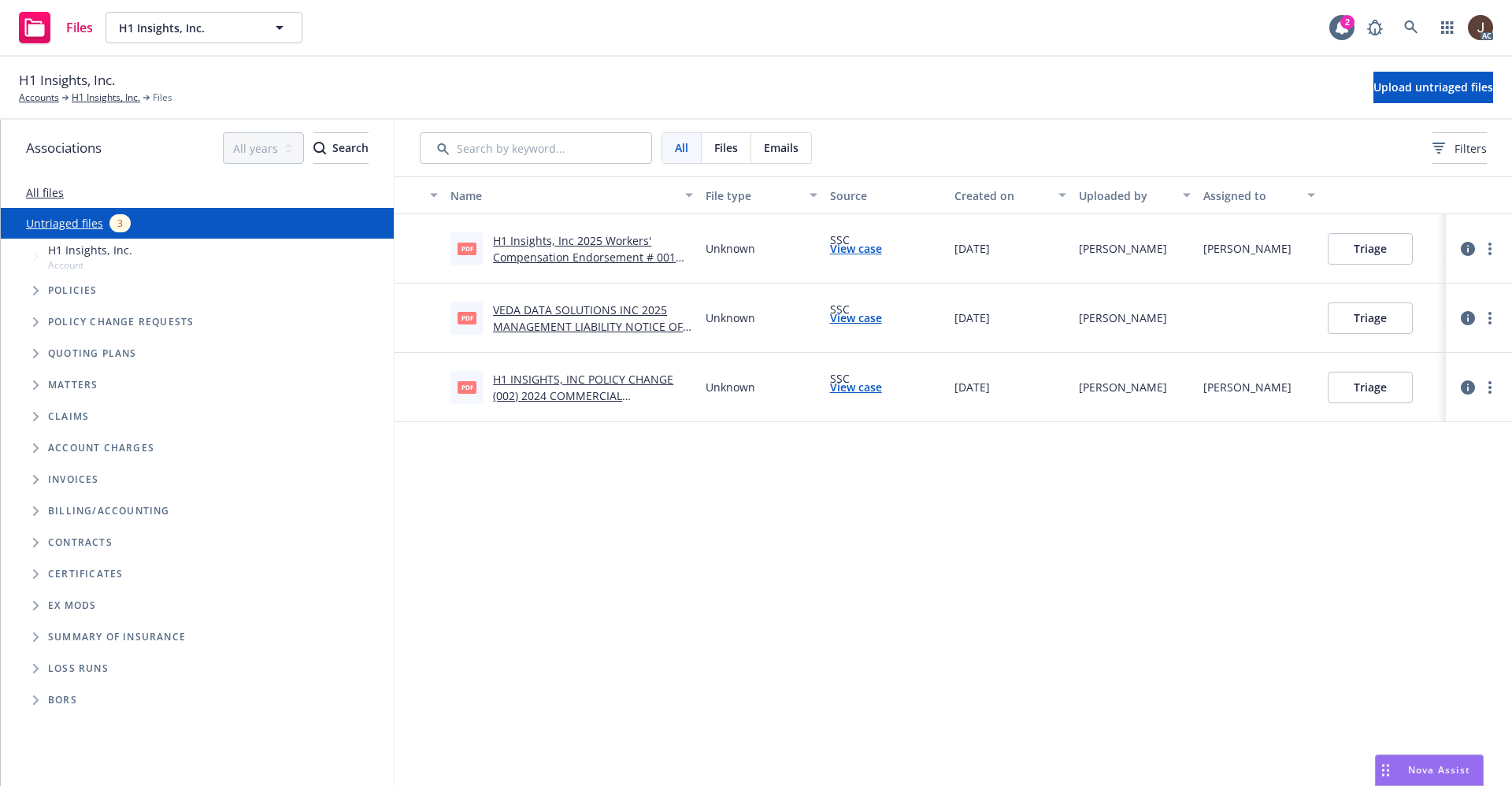
click at [711, 588] on div "Name File type Source Created on Uploaded by Assigned to pdf H1 Insights, Inc 2…" at bounding box center [953, 481] width 1117 height 609
click at [1429, 89] on span "Upload untriaged files" at bounding box center [1433, 86] width 120 height 15
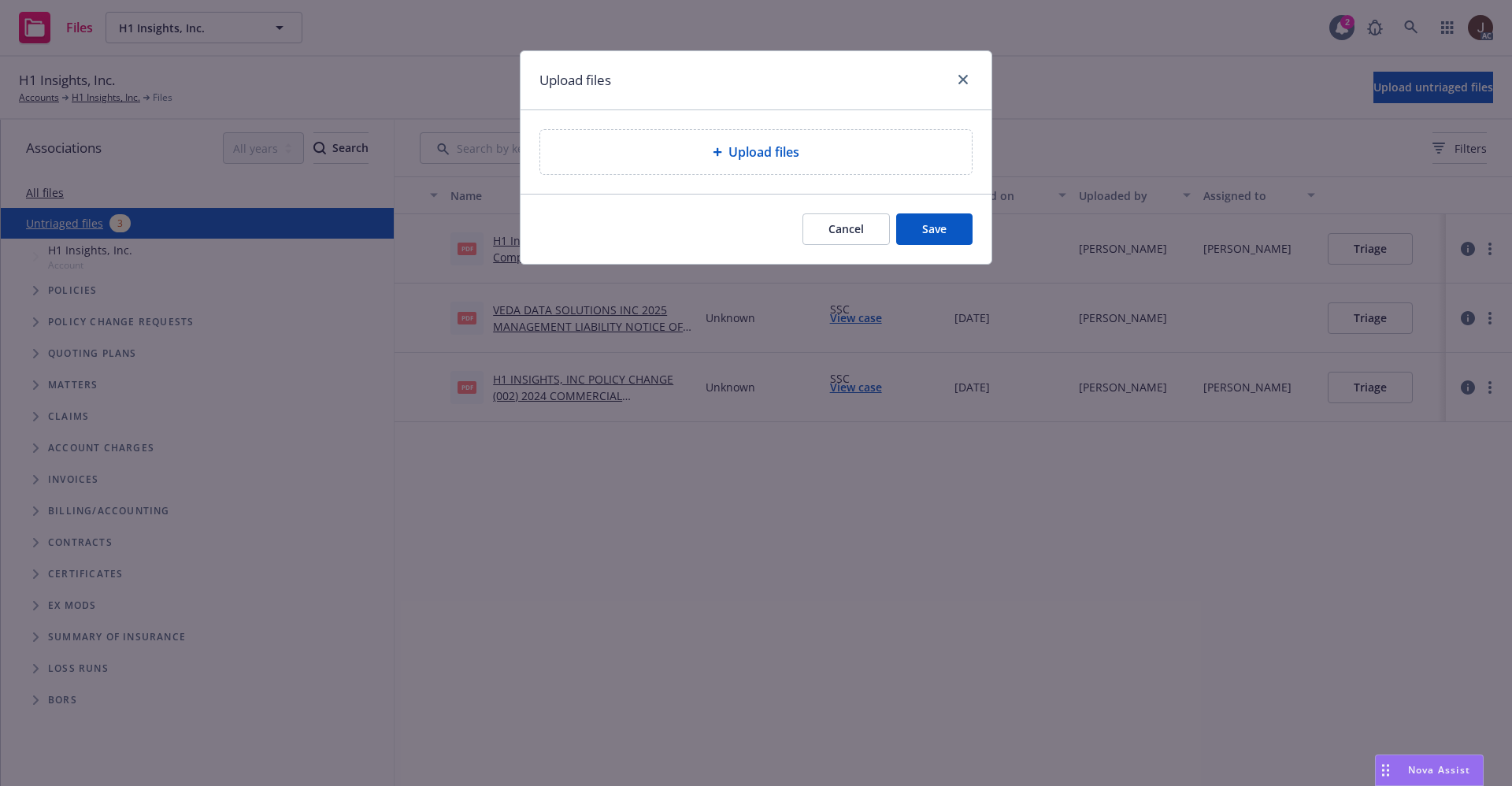
click at [771, 151] on span "Upload files" at bounding box center [764, 151] width 71 height 19
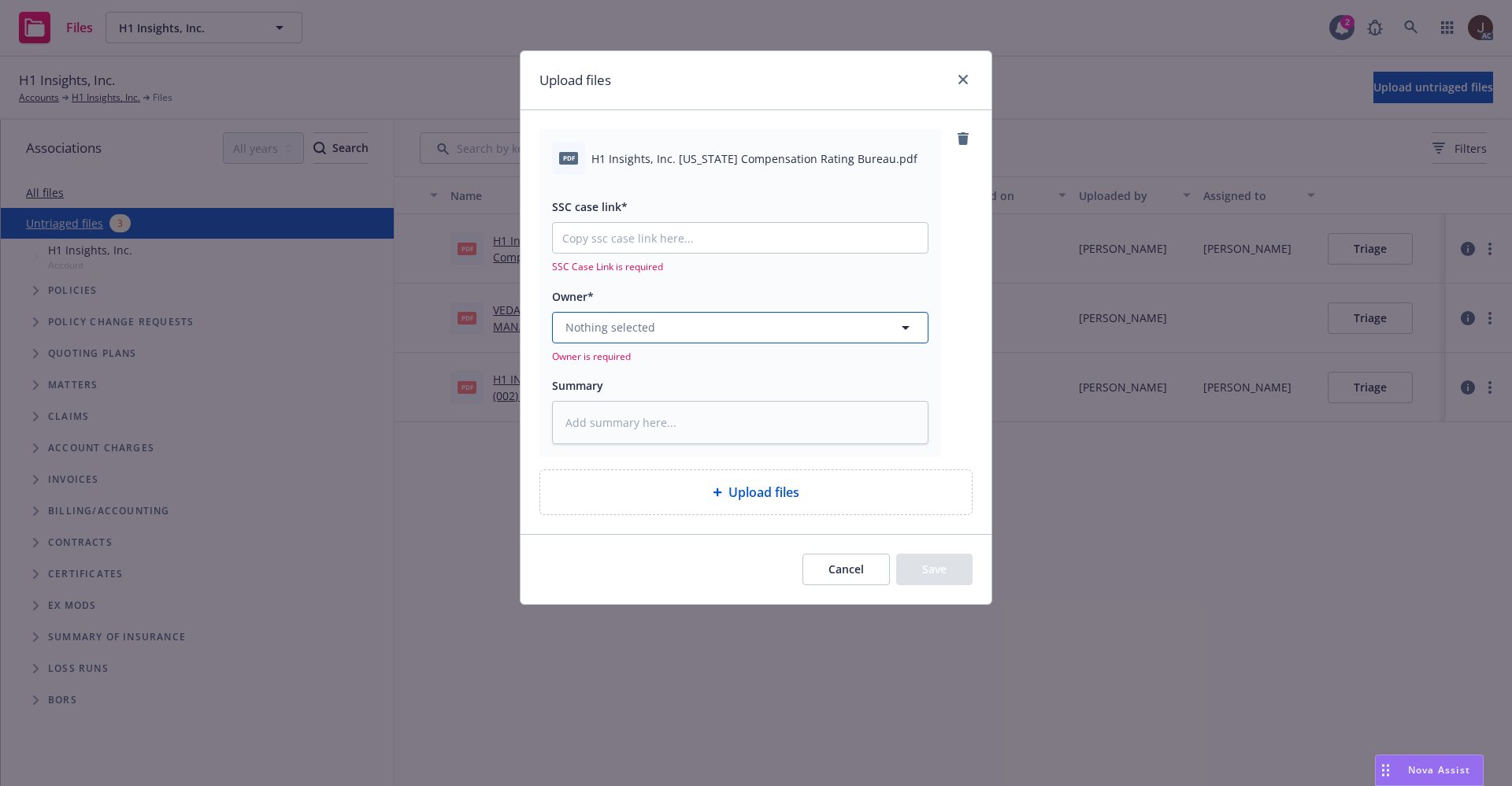
click at [664, 321] on button "Nothing selected" at bounding box center [739, 328] width 376 height 31
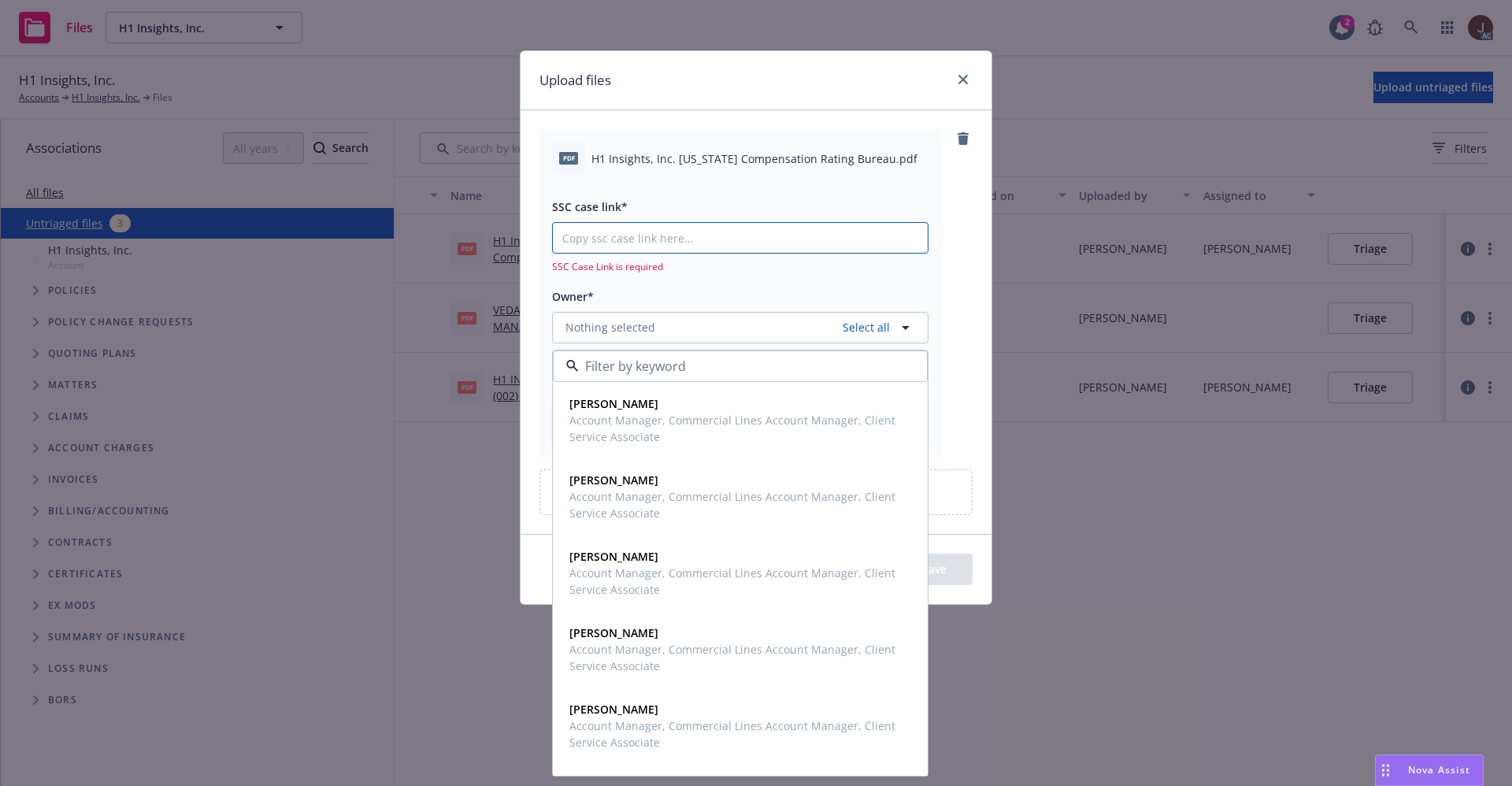
click at [645, 243] on input "SSC case link*" at bounding box center [740, 237] width 375 height 29
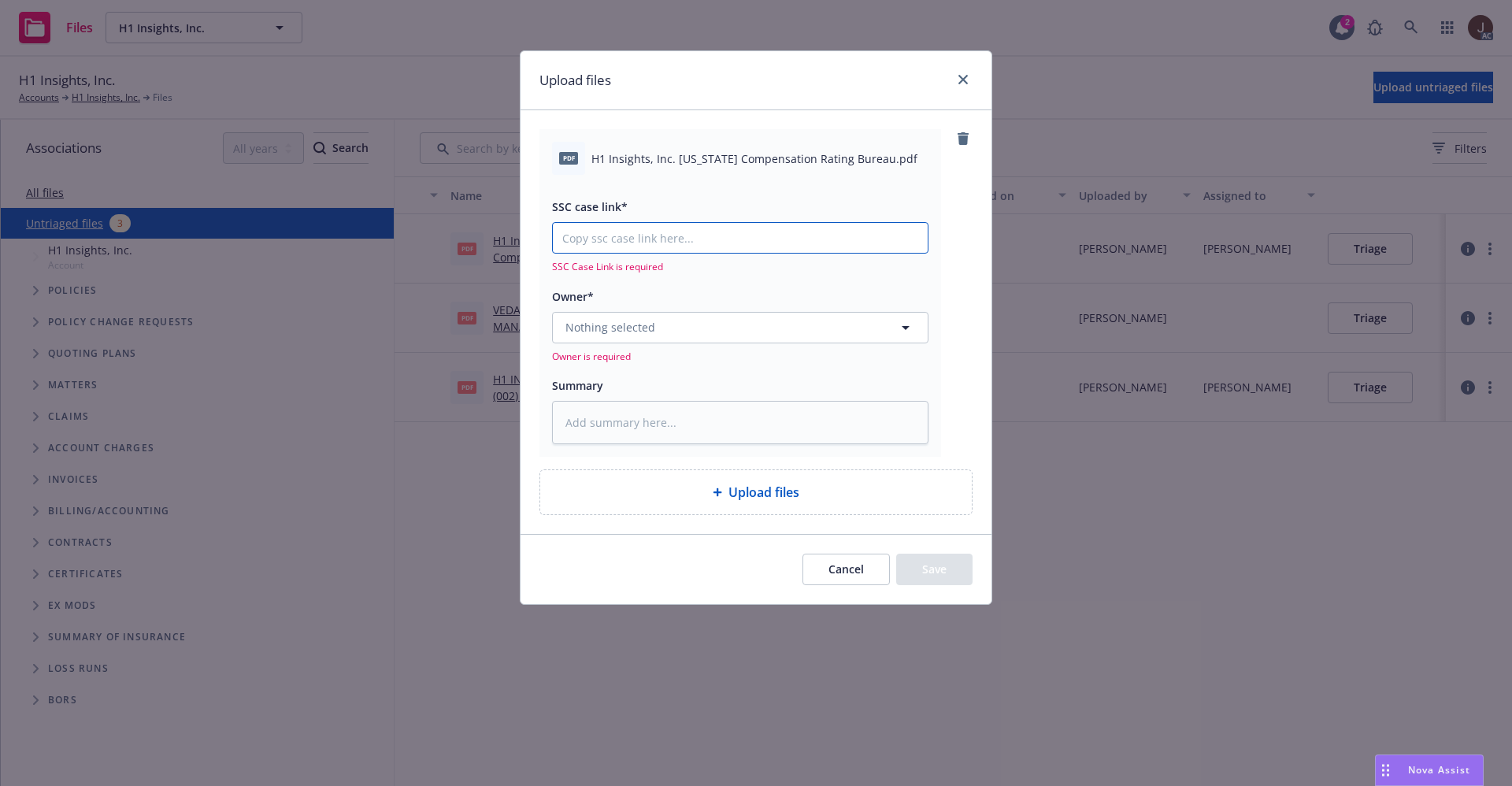
paste input "https://newfront-ssc.lightning.force.com/lightning/r/Case/500Vz00000Qt9VFIAZ/vi…"
type textarea "x"
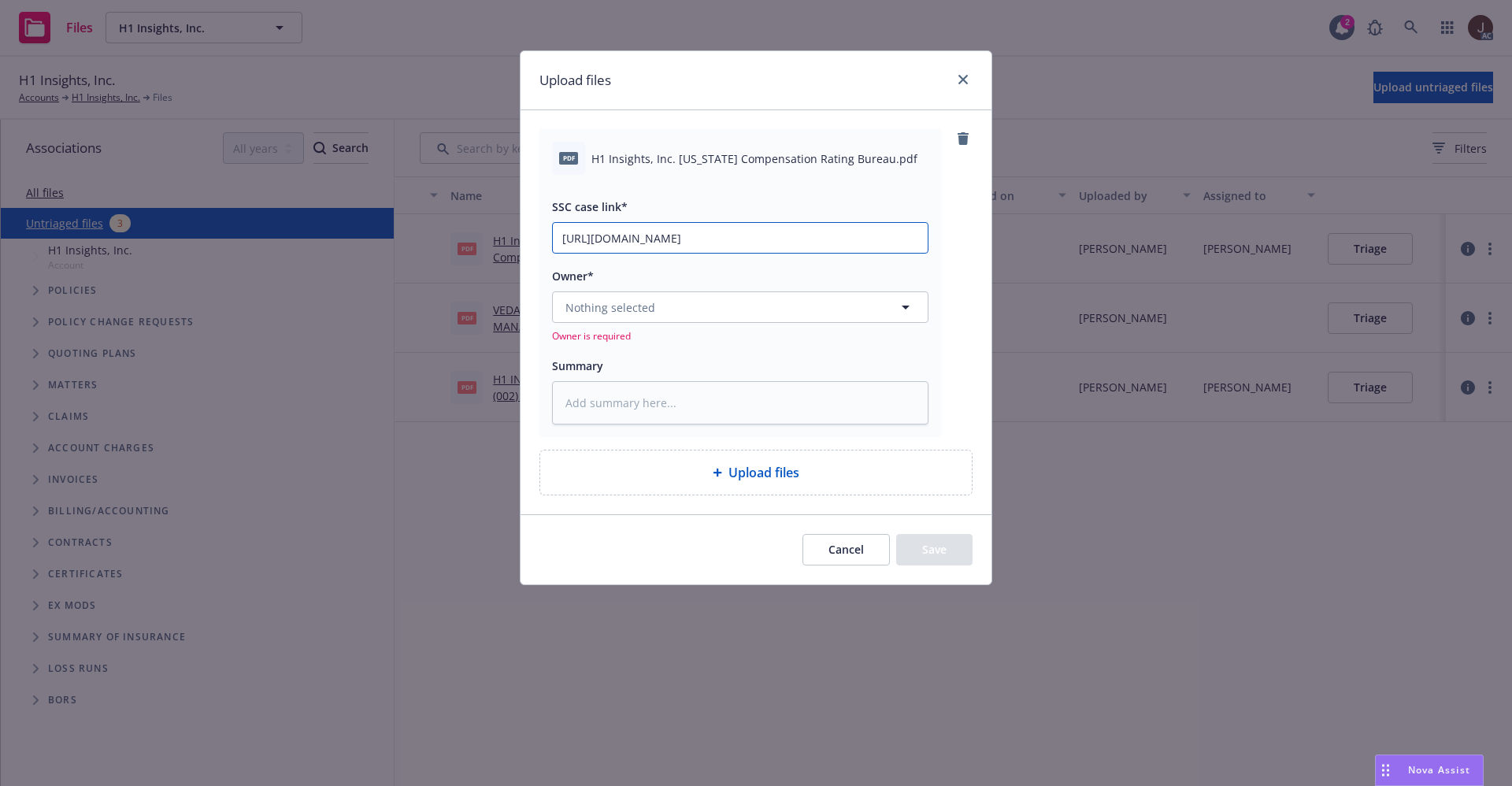
scroll to position [0, 77]
type input "https://newfront-ssc.lightning.force.com/lightning/r/Case/500Vz00000Qt9VFIAZ/vi…"
click at [958, 236] on div "pdf H1 Insights, Inc. Wisconsin Compensation Rating Bureau.pdf SSC case link* h…" at bounding box center [756, 283] width 433 height 307
click at [767, 162] on span "H1 Insights, Inc. Wisconsin Compensation Rating Bureau.pdf" at bounding box center [755, 158] width 326 height 17
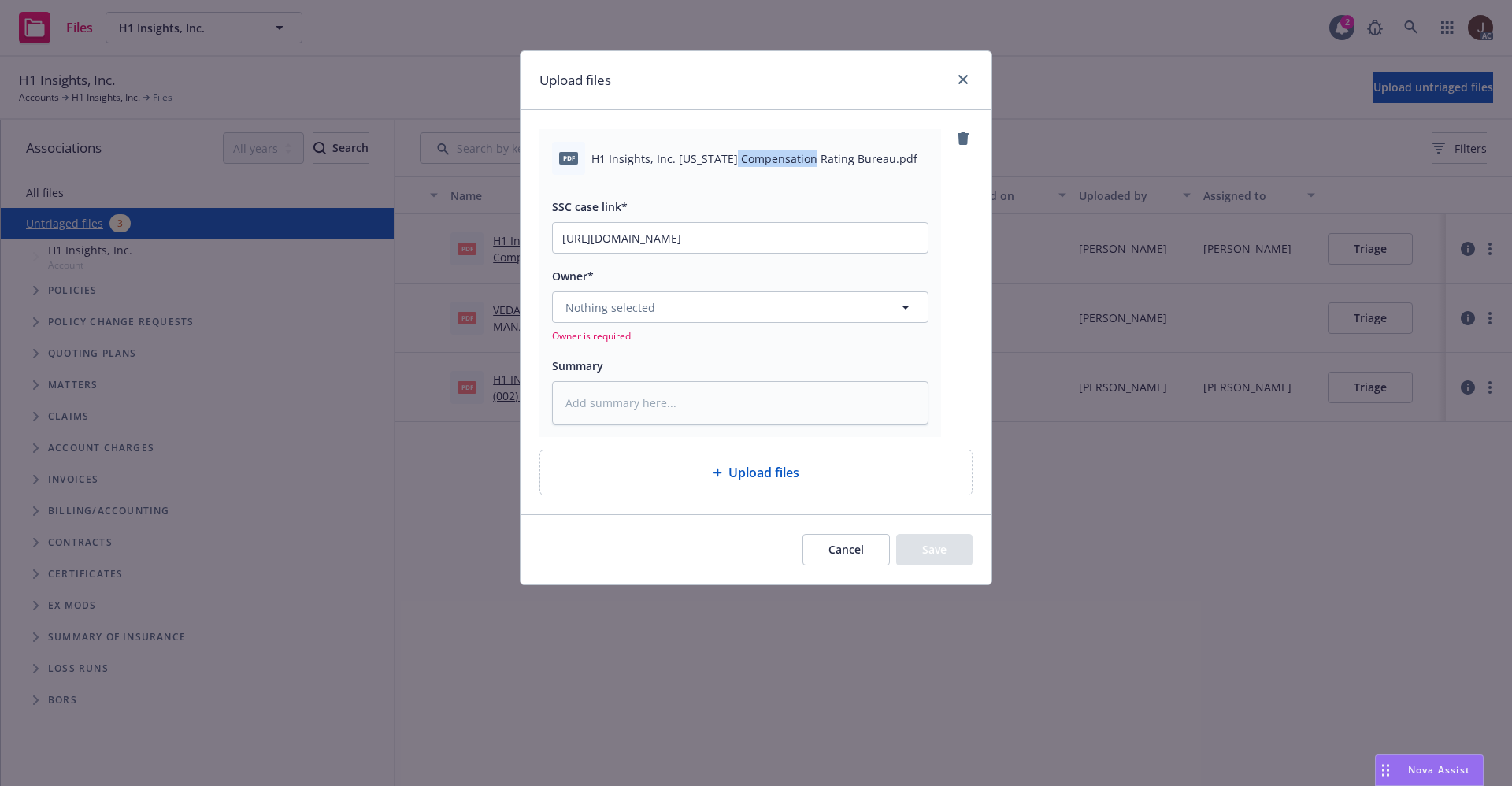
click at [767, 162] on span "H1 Insights, Inc. Wisconsin Compensation Rating Bureau.pdf" at bounding box center [755, 158] width 326 height 17
copy div "H1 Insights, Inc. Wisconsin Compensation Rating Bureau.pdf"
click at [608, 403] on textarea at bounding box center [739, 402] width 376 height 43
paste textarea "H1 Insights, Inc. Wisconsin Compensation Rating Bureau.pdf"
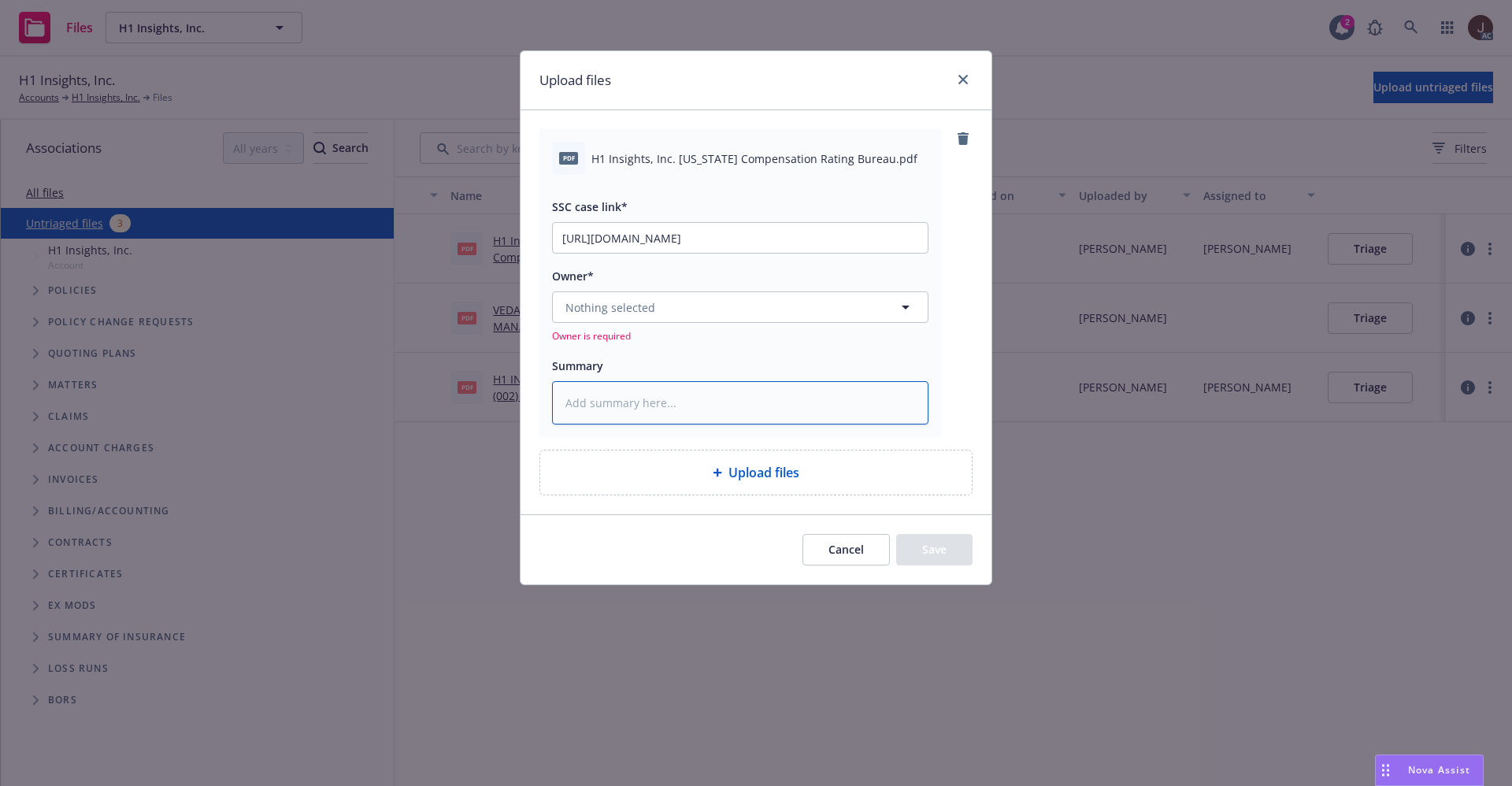
type textarea "H1 Insights, Inc. Wisconsin Compensation Rating Bureau.pdf"
type textarea "x"
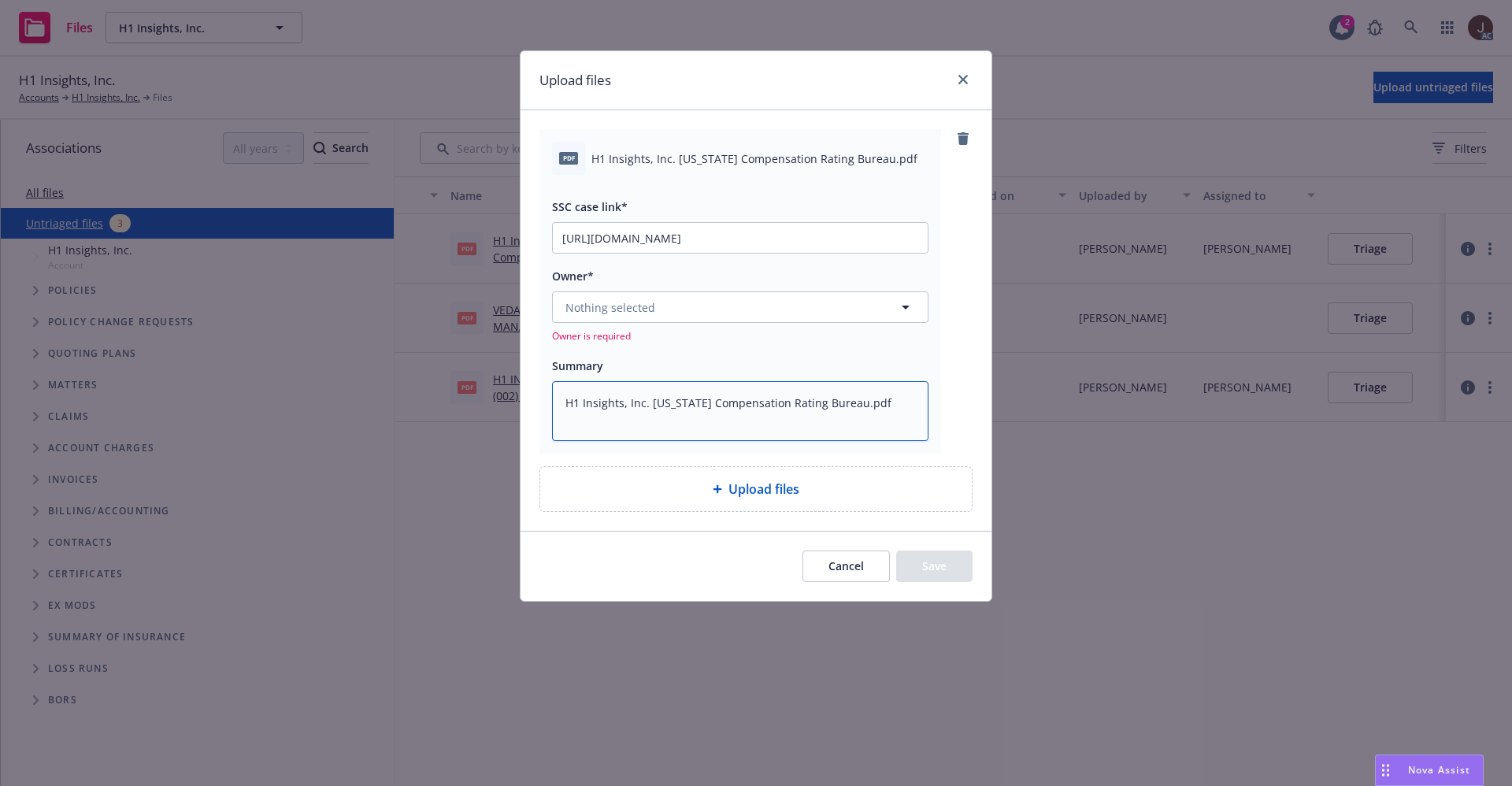
type textarea "H1 Insights, Inc. Wisconsin Compensation Rating Bureau.pdf"
click at [604, 318] on button "Nothing selected" at bounding box center [739, 307] width 376 height 31
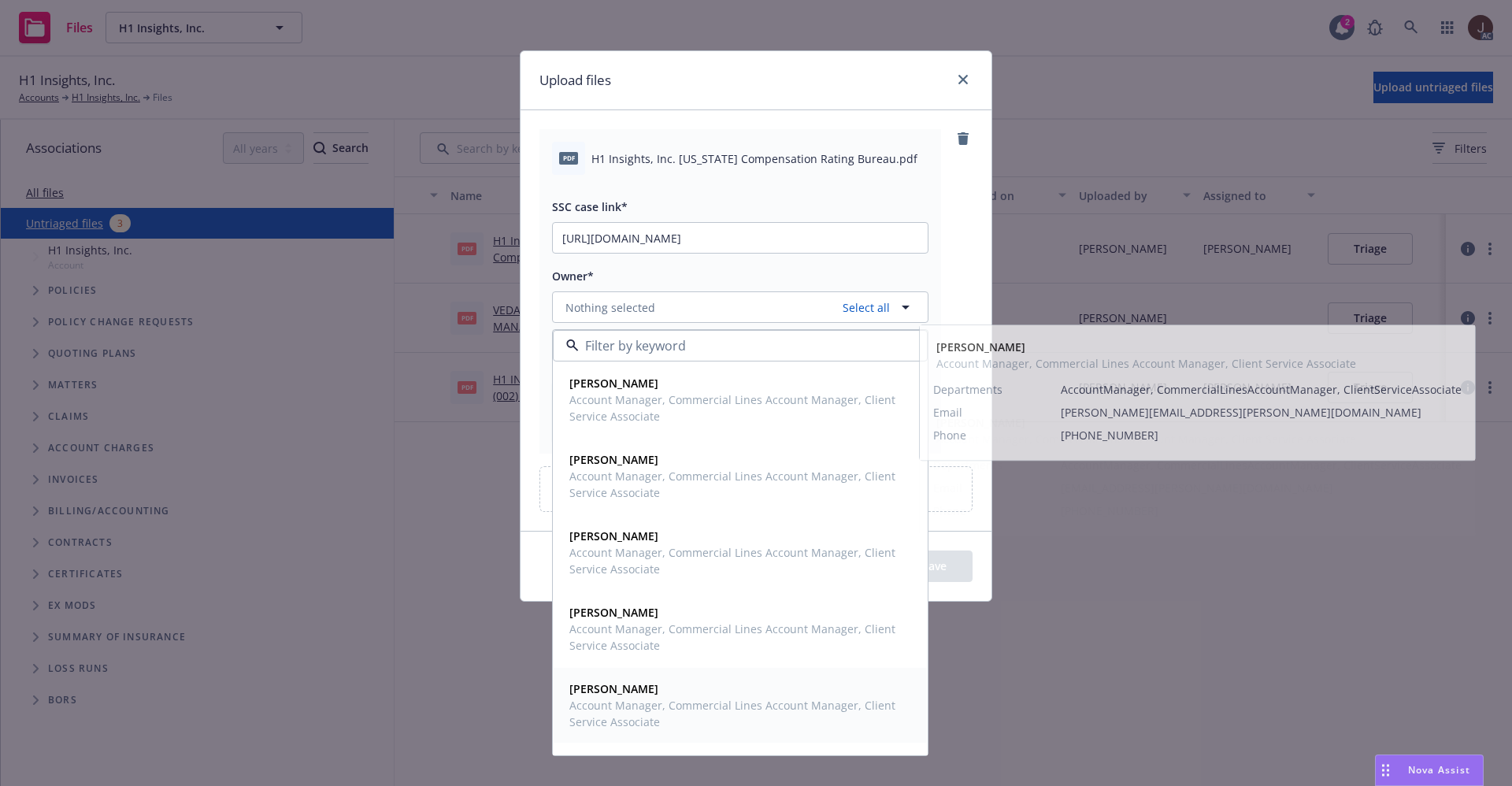
scroll to position [65, 0]
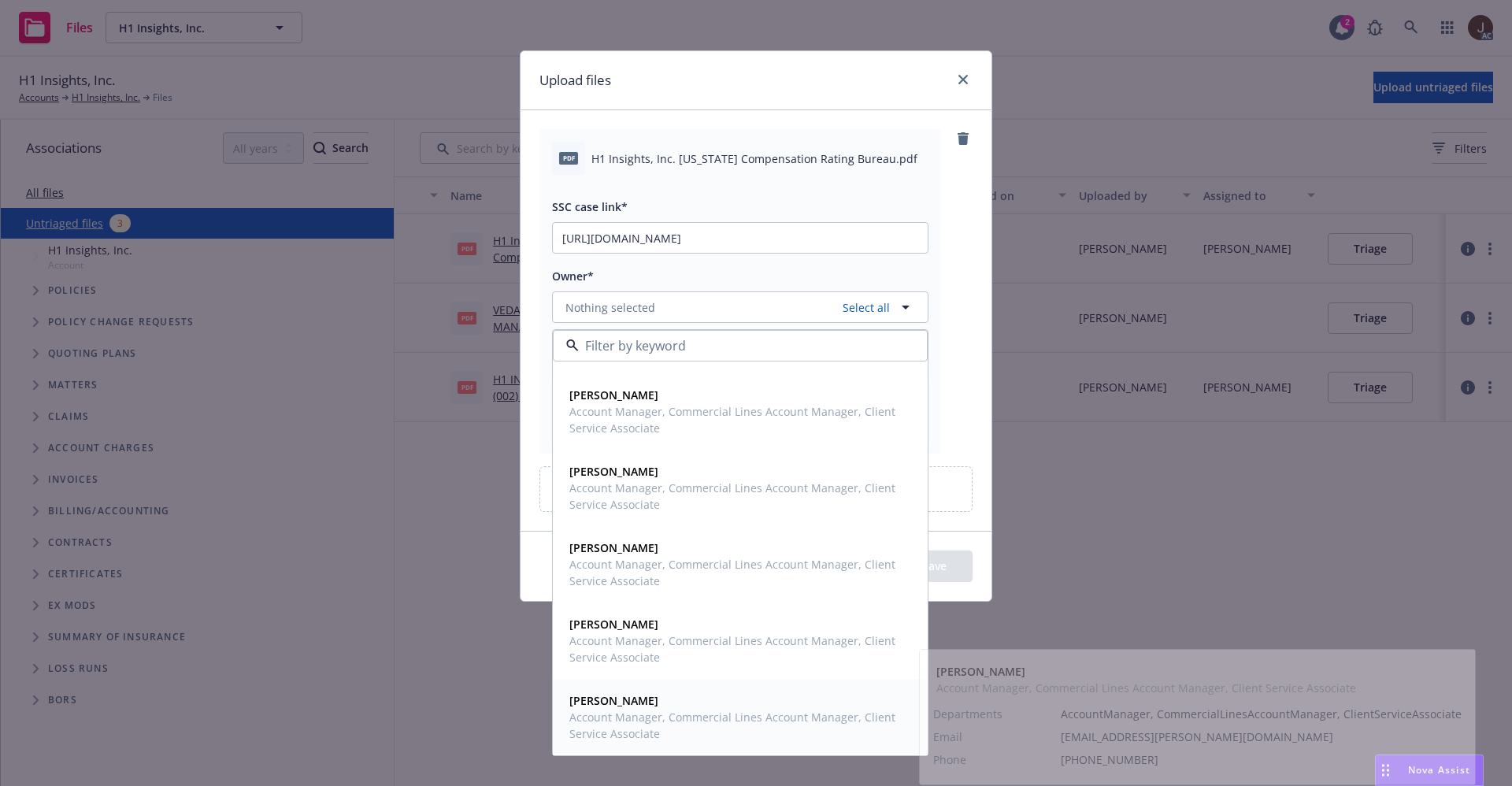
click at [629, 699] on strong "Victoria Escobar" at bounding box center [614, 700] width 89 height 15
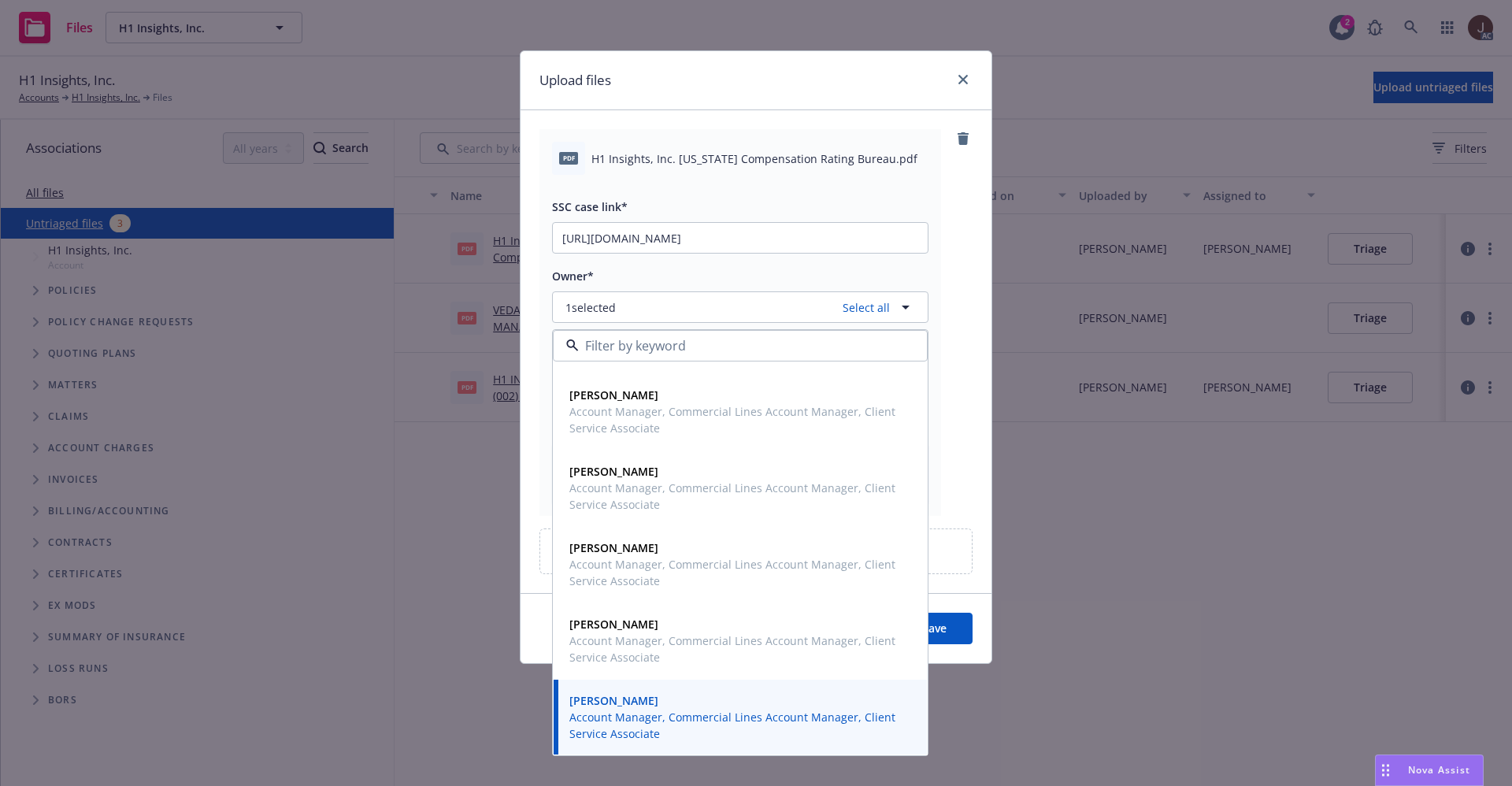
click at [983, 317] on div "pdf H1 Insights, Inc. Wisconsin Compensation Rating Bureau.pdf SSC case link* h…" at bounding box center [756, 351] width 471 height 483
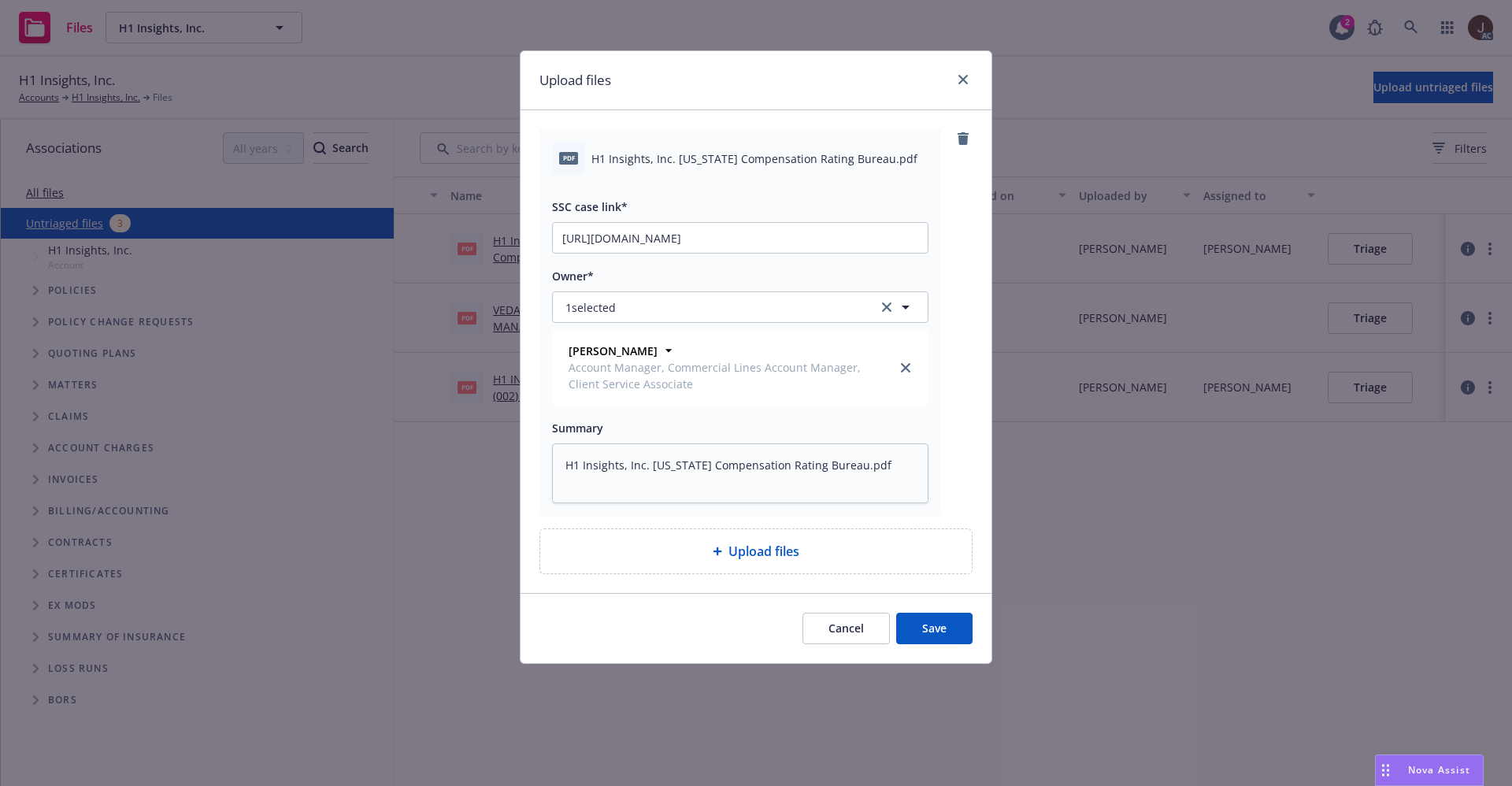
click at [935, 629] on button "Save" at bounding box center [935, 628] width 77 height 31
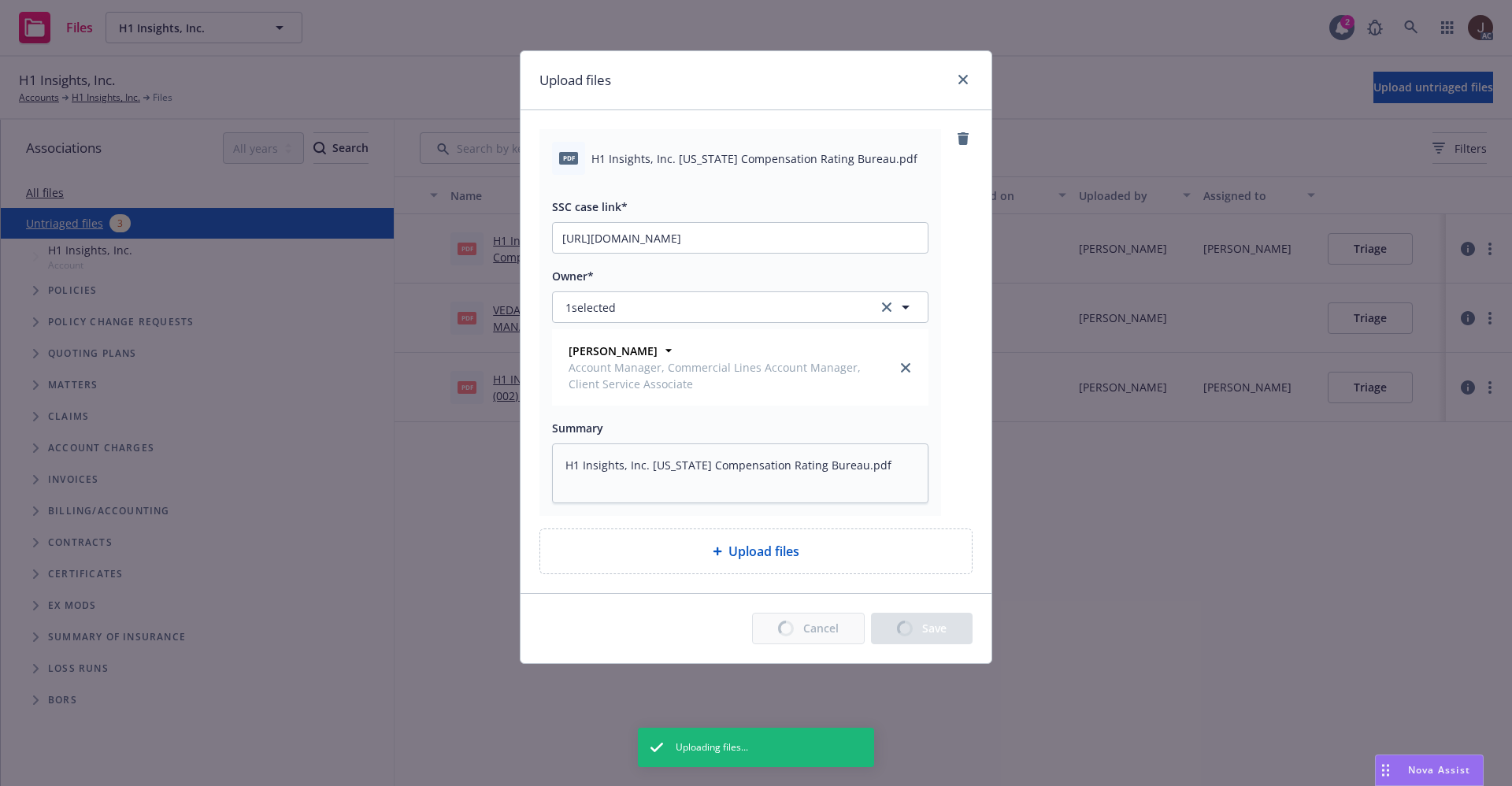
type textarea "x"
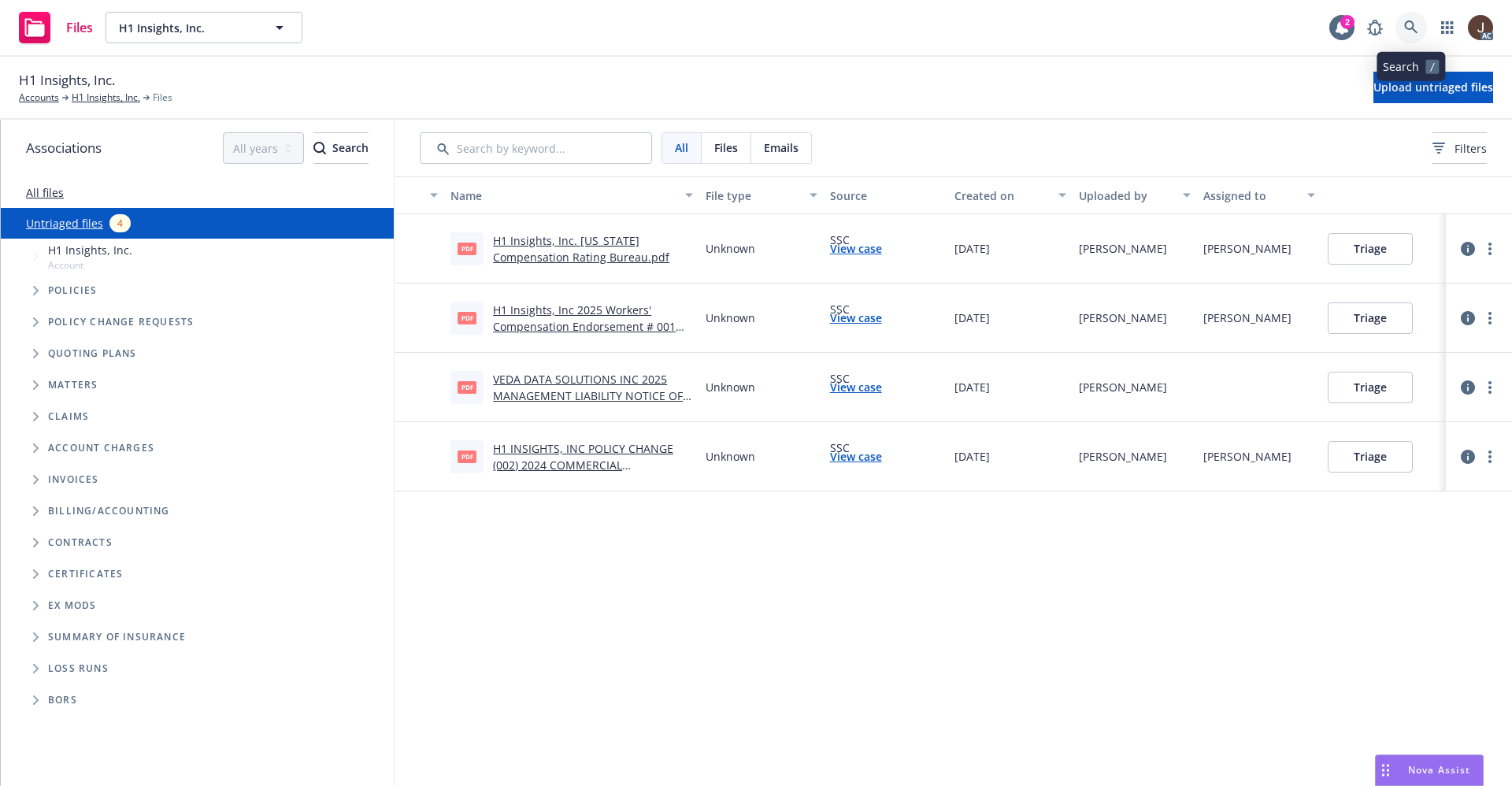
click at [1408, 21] on icon at bounding box center [1411, 27] width 14 height 14
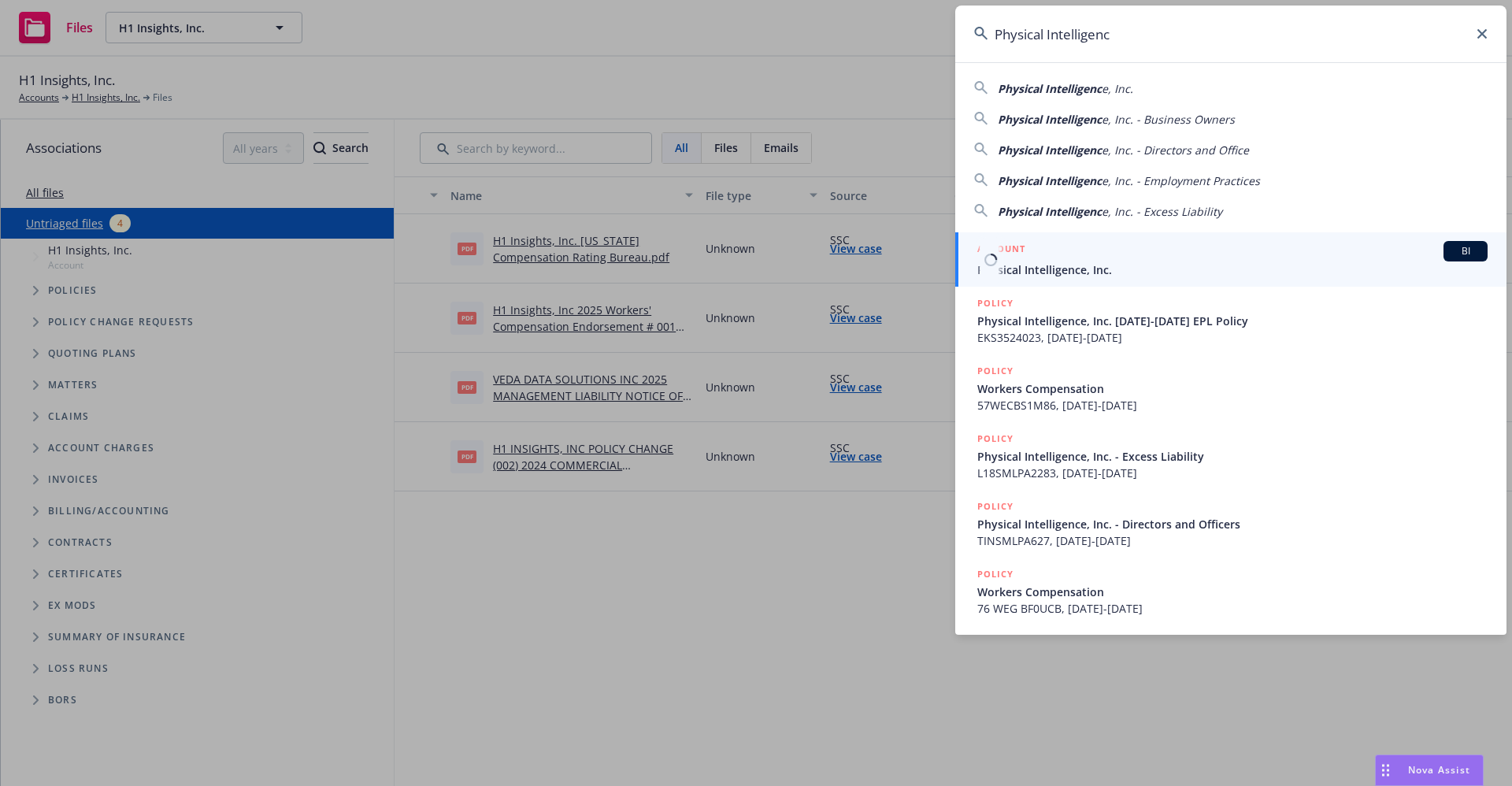
type input "Physical Intelligenc"
click at [1046, 264] on span "Physical Intelligence, Inc." at bounding box center [1233, 269] width 511 height 17
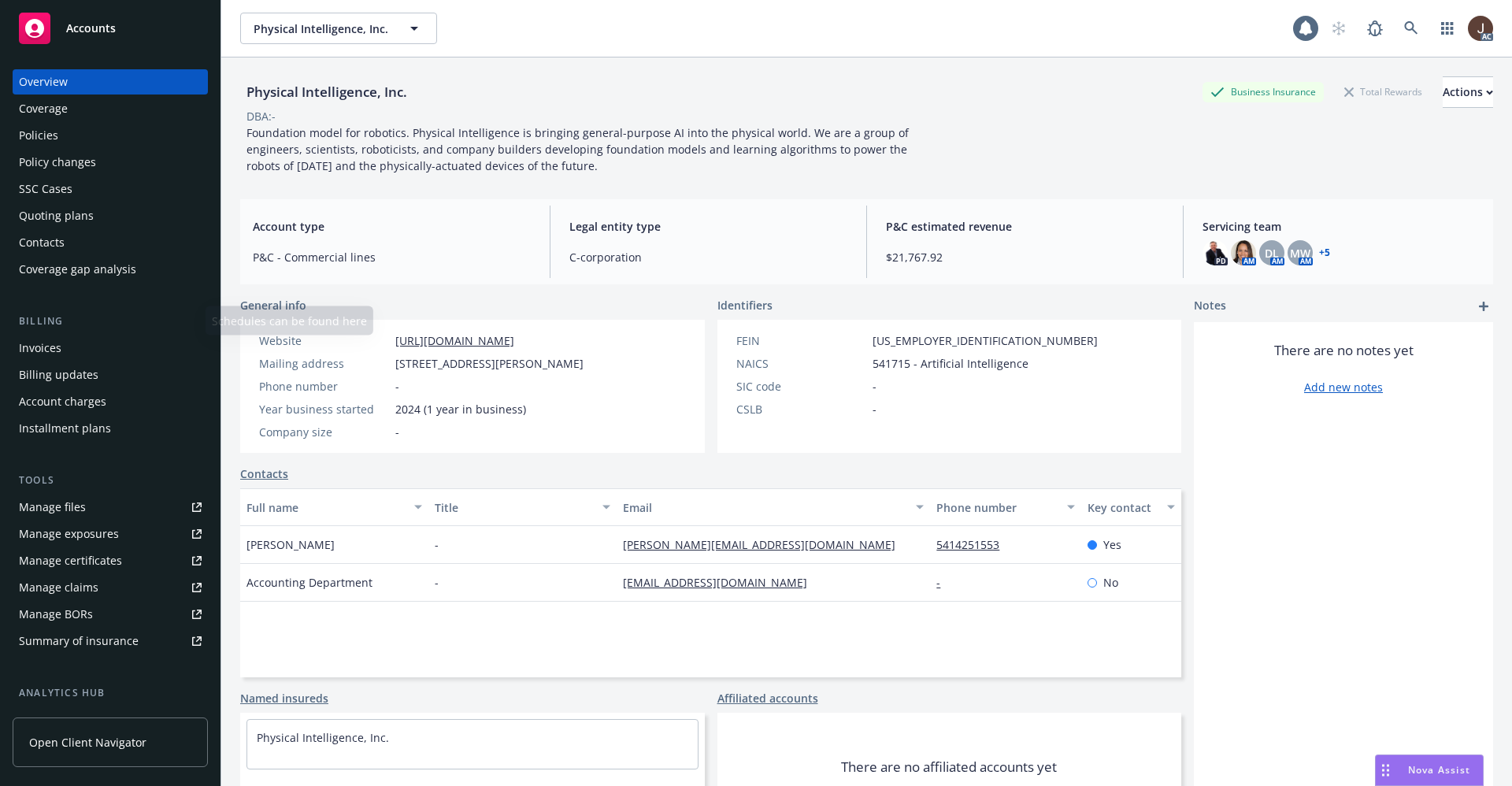
scroll to position [213, 0]
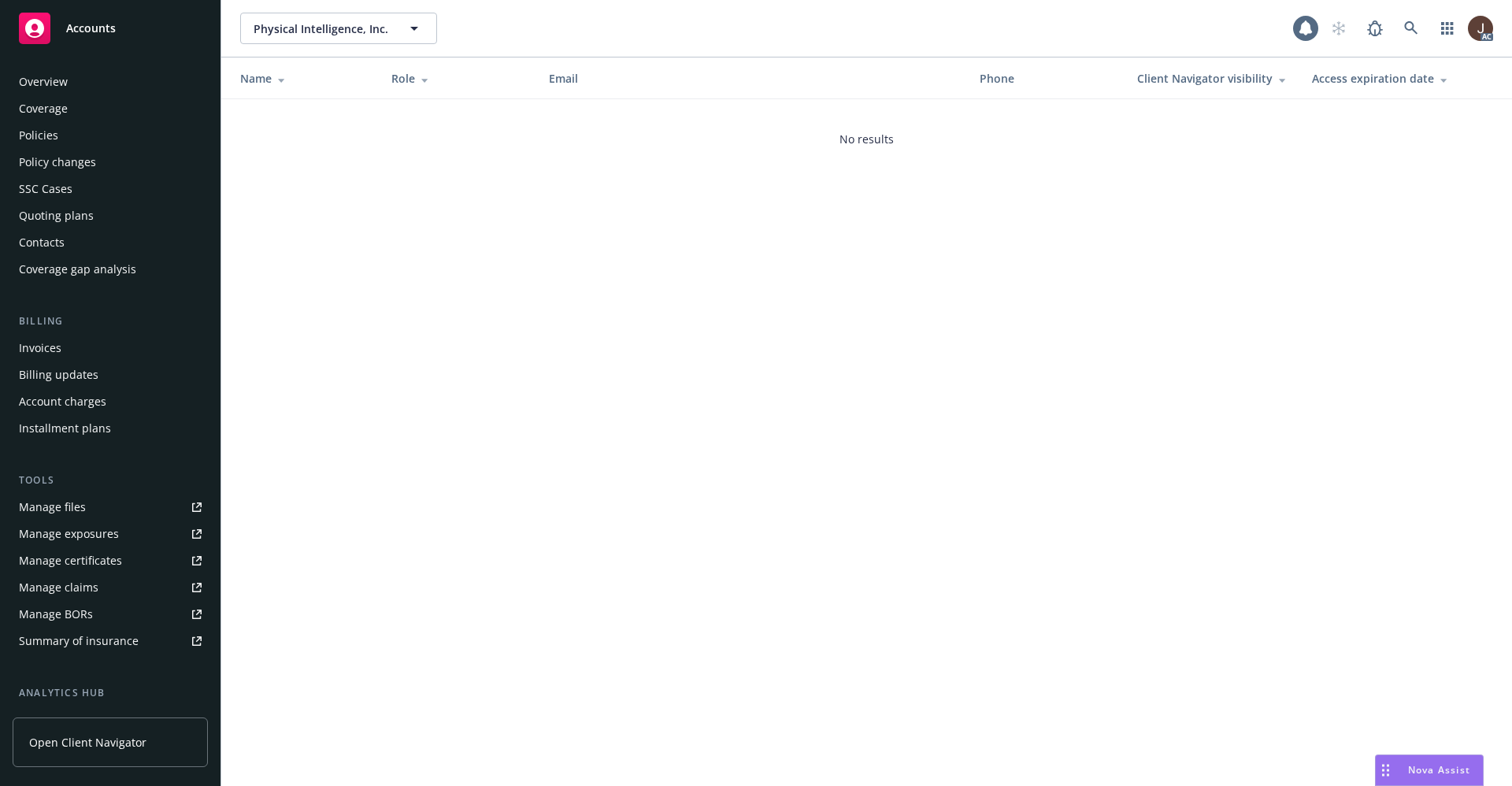
scroll to position [213, 0]
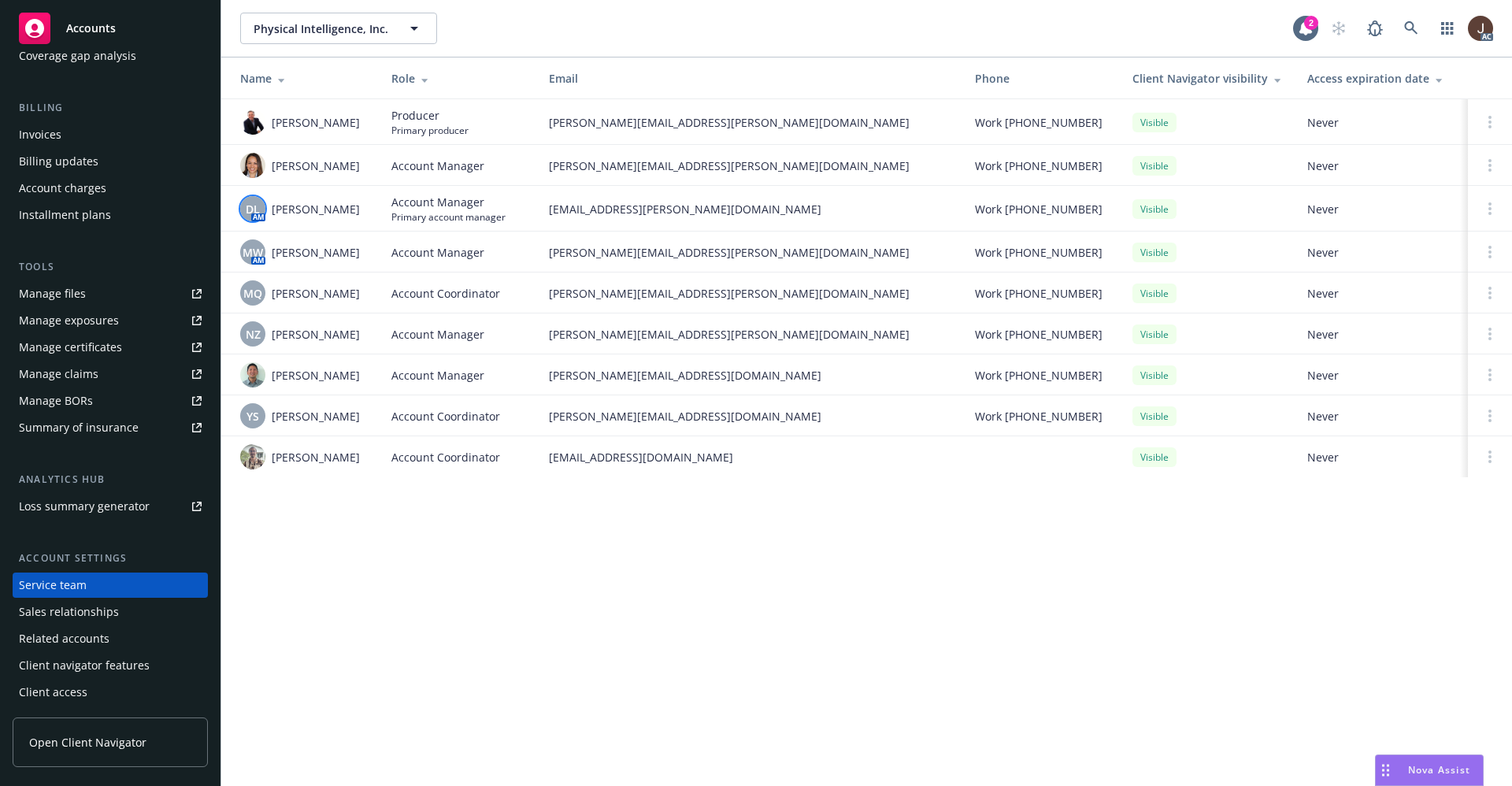
click at [254, 201] on span "DL" at bounding box center [252, 209] width 14 height 17
click at [349, 544] on div "Physical Intelligence, Inc. Physical Intelligence, Inc. 2 AC Name Role Email Ph…" at bounding box center [866, 393] width 1291 height 786
click at [246, 412] on span "YS" at bounding box center [252, 416] width 13 height 17
click at [411, 554] on div "Physical Intelligence, Inc. Physical Intelligence, Inc. 2 AC Name Role Email Ph…" at bounding box center [866, 393] width 1291 height 786
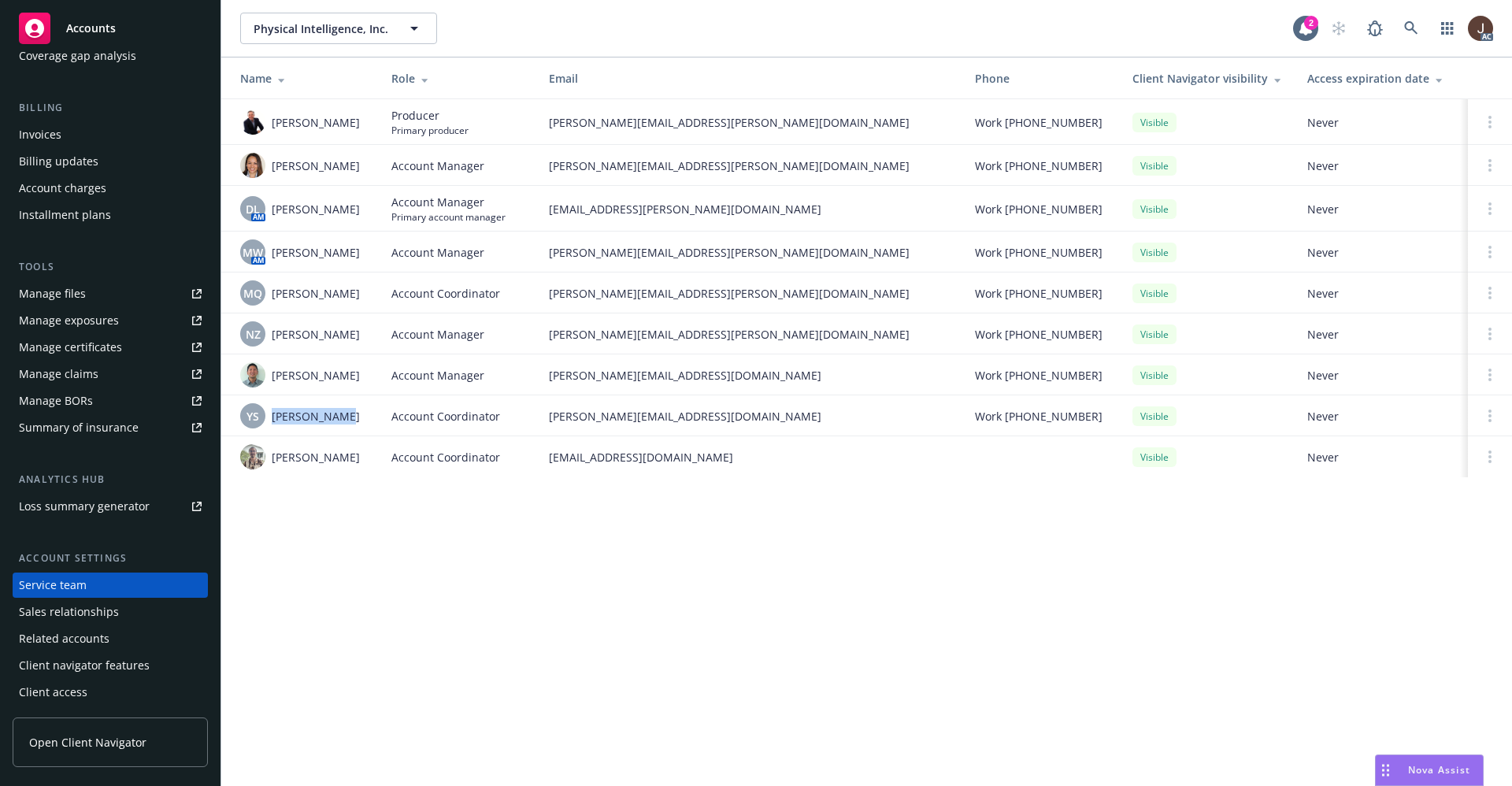
drag, startPoint x: 273, startPoint y: 416, endPoint x: 362, endPoint y: 414, distance: 89.0
click at [362, 414] on div "YS [PERSON_NAME]" at bounding box center [303, 416] width 126 height 26
copy span "[PERSON_NAME]"
